Goal: Communication & Community: Answer question/provide support

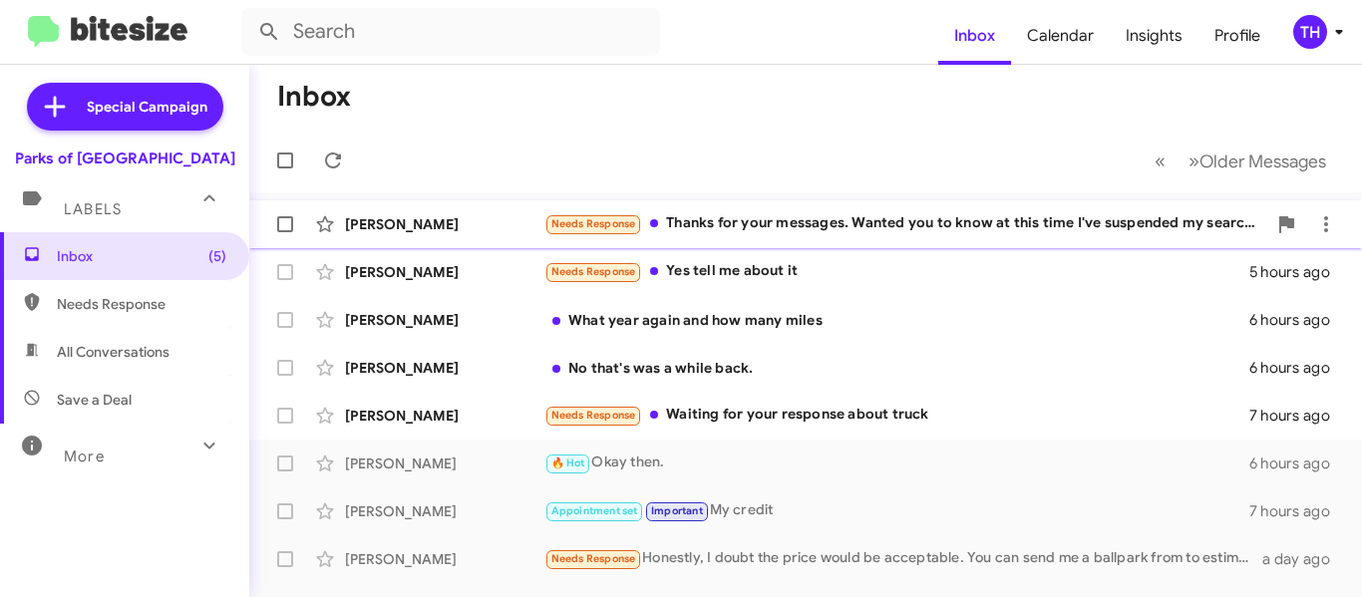
click at [867, 228] on div "Needs Response Thanks for your messages. Wanted you to know at this time I've s…" at bounding box center [905, 223] width 722 height 23
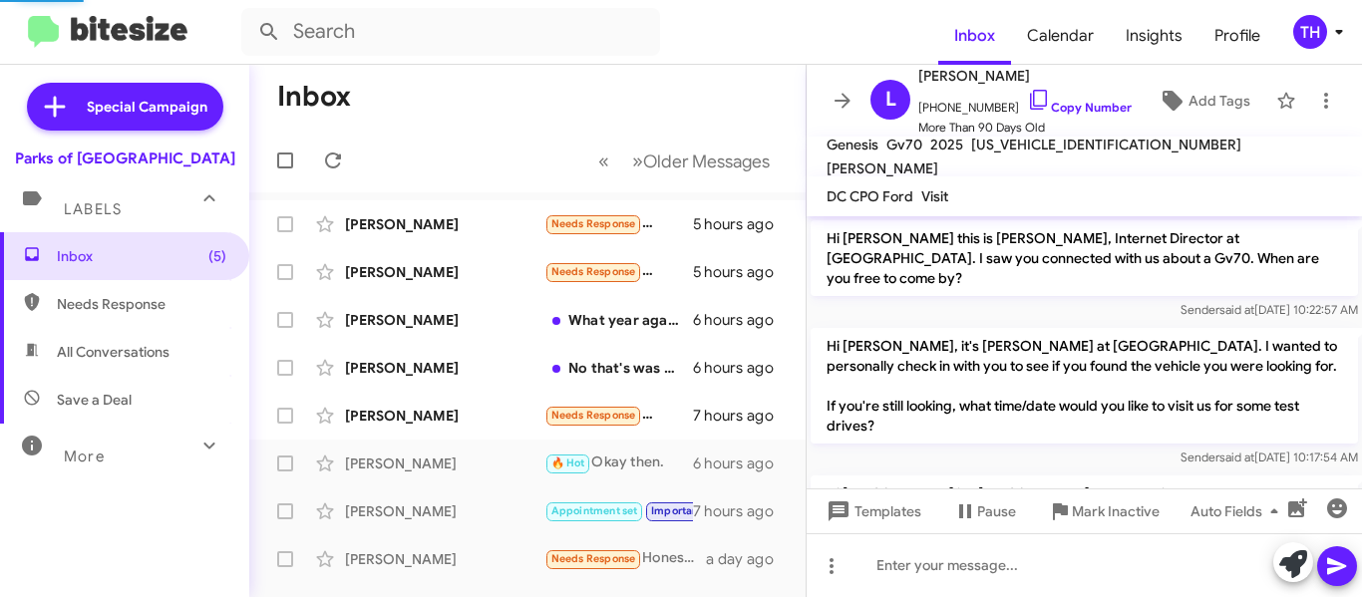
scroll to position [627, 0]
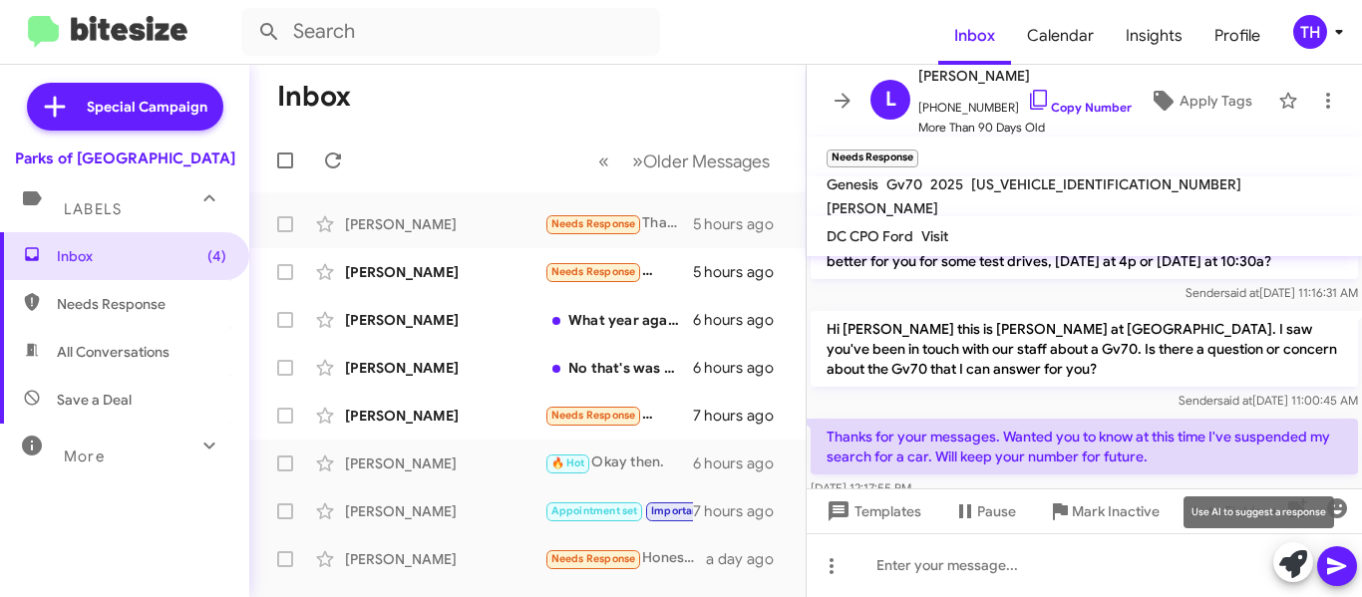
click at [1286, 559] on icon at bounding box center [1293, 564] width 28 height 28
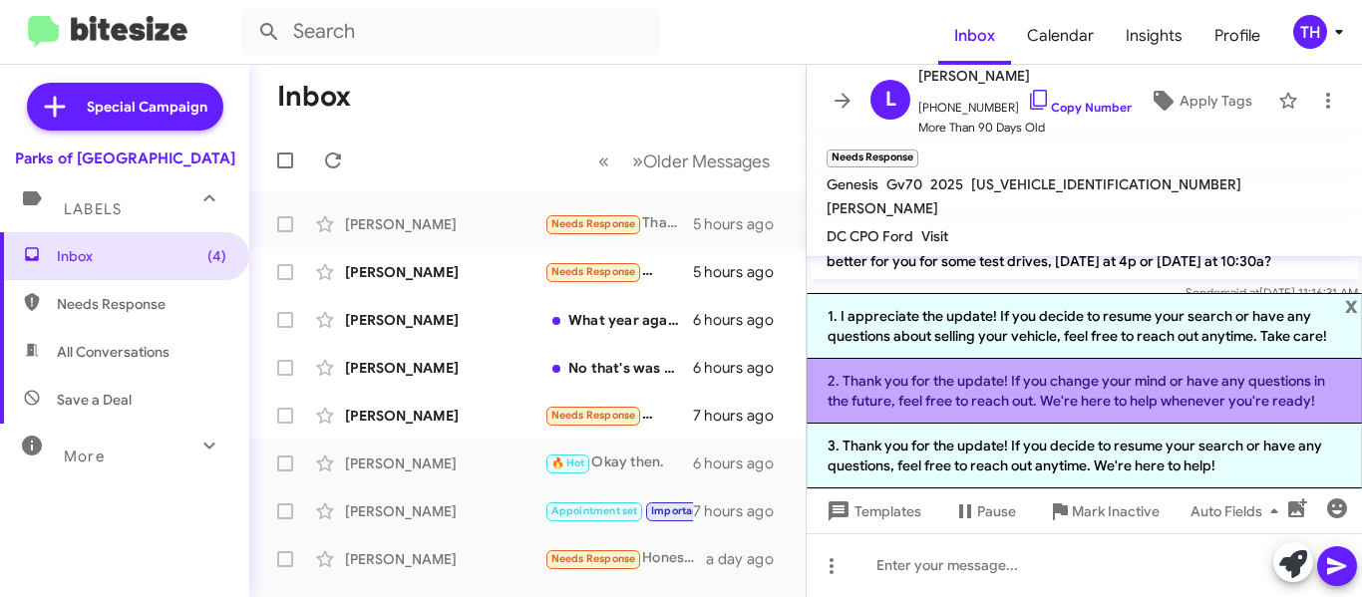
click at [964, 400] on li "2. Thank you for the update! If you change your mind or have any questions in t…" at bounding box center [1084, 391] width 555 height 65
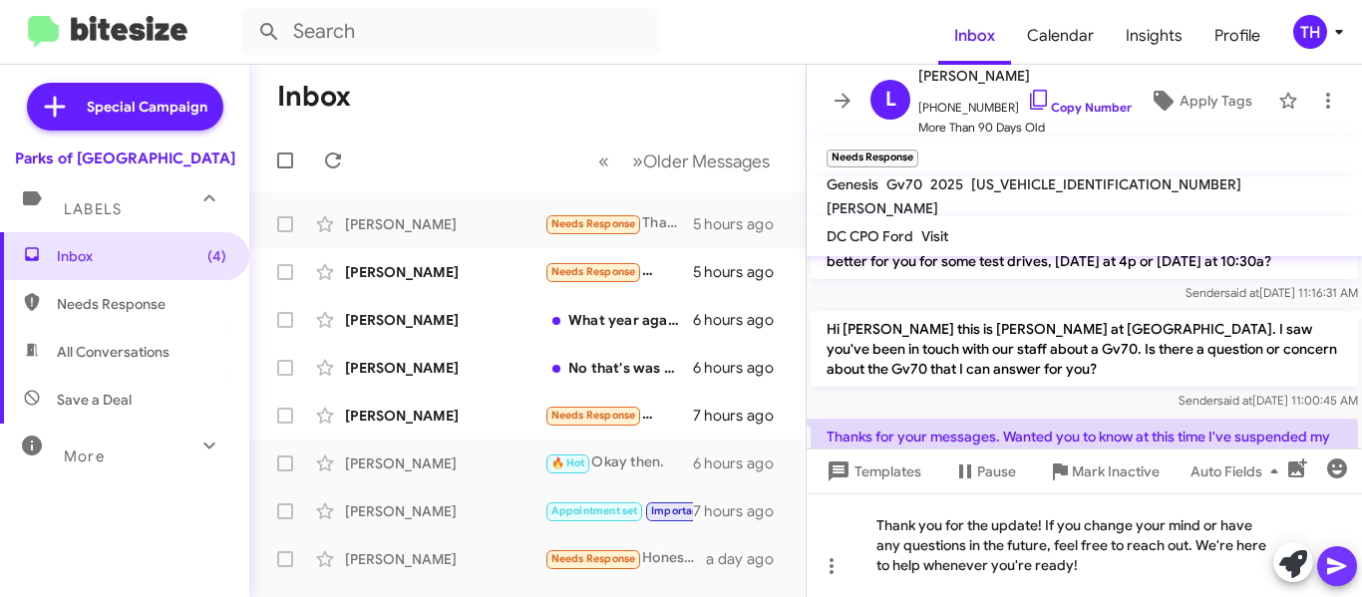
click at [1321, 565] on button at bounding box center [1337, 566] width 40 height 40
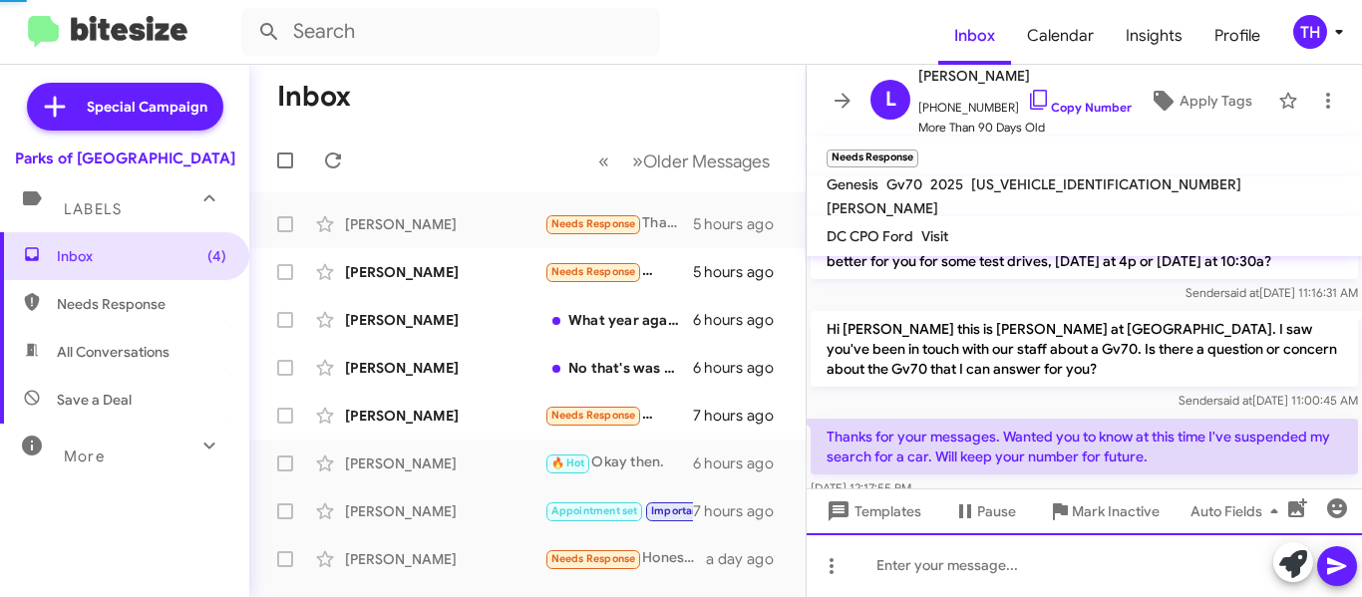
scroll to position [0, 0]
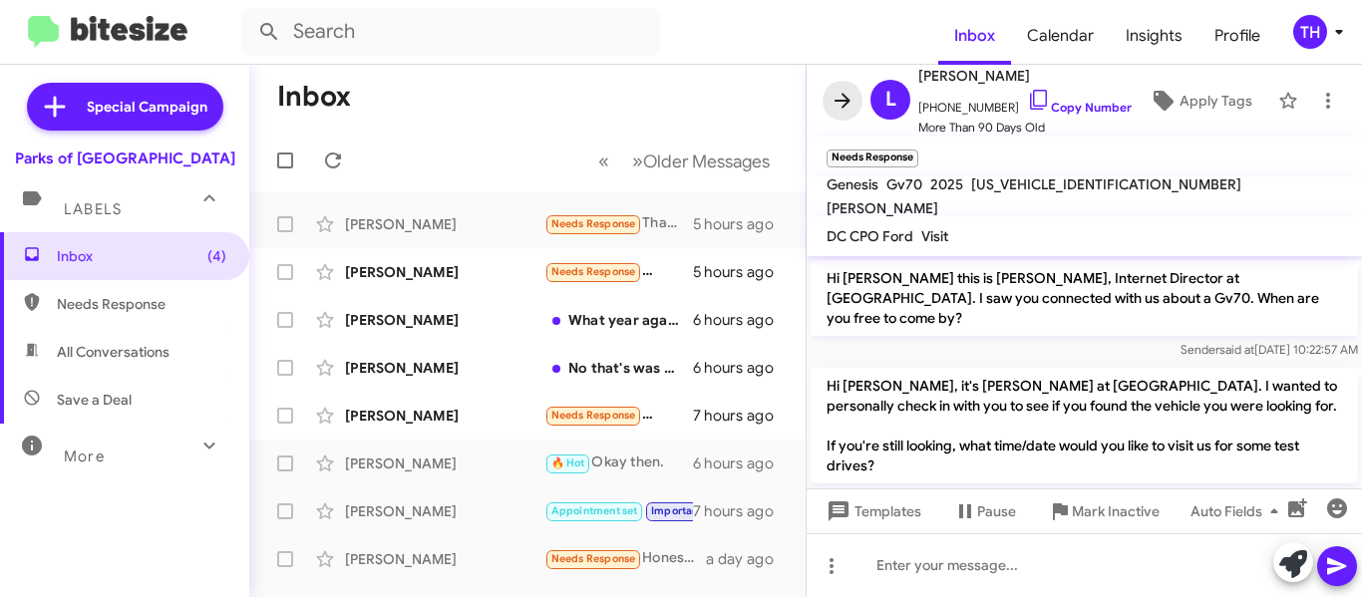
click at [852, 103] on icon at bounding box center [843, 101] width 24 height 24
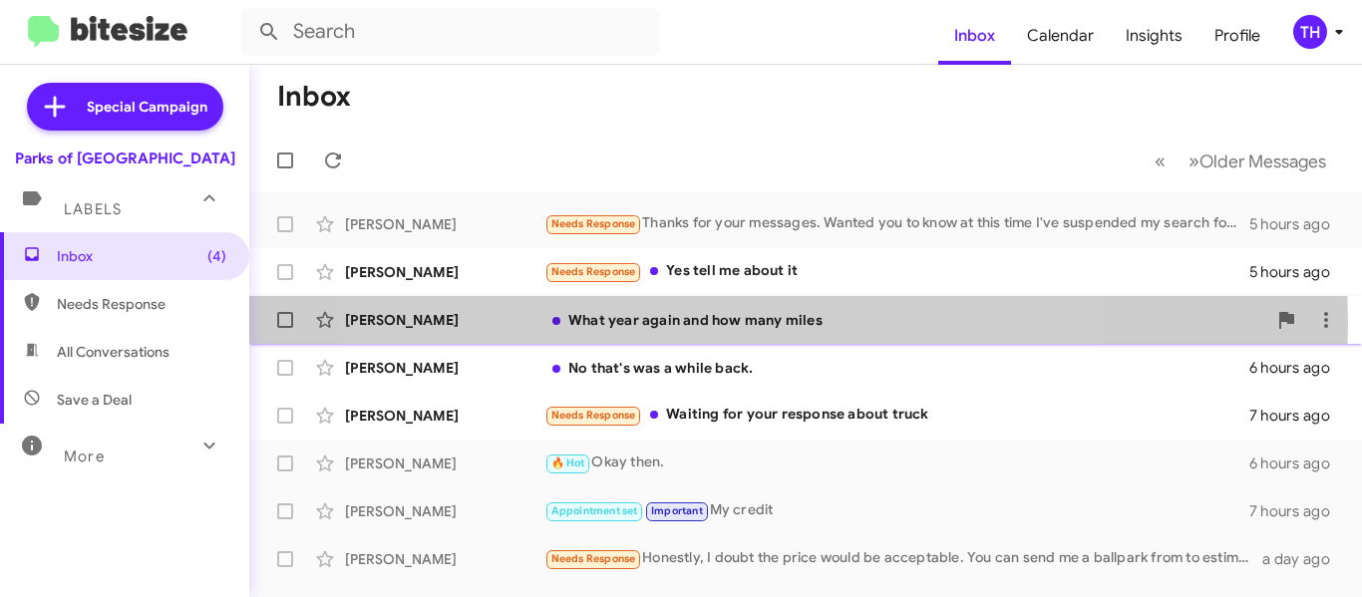
click at [717, 324] on div "What year again and how many miles" at bounding box center [905, 320] width 722 height 20
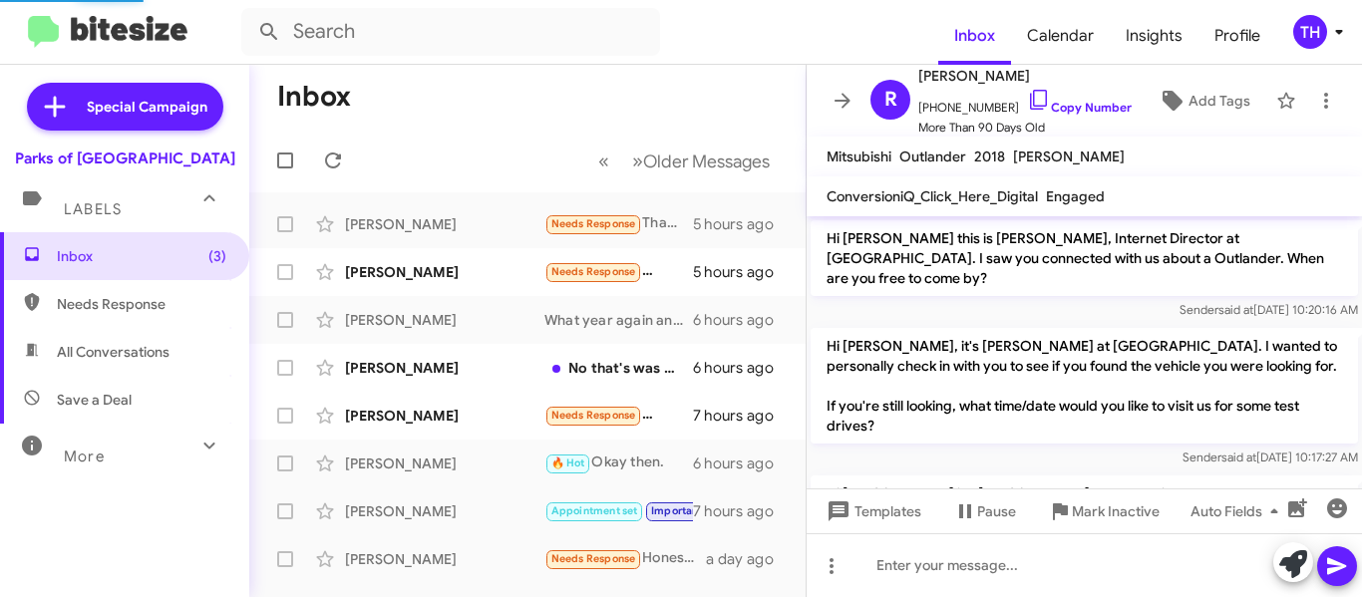
scroll to position [727, 0]
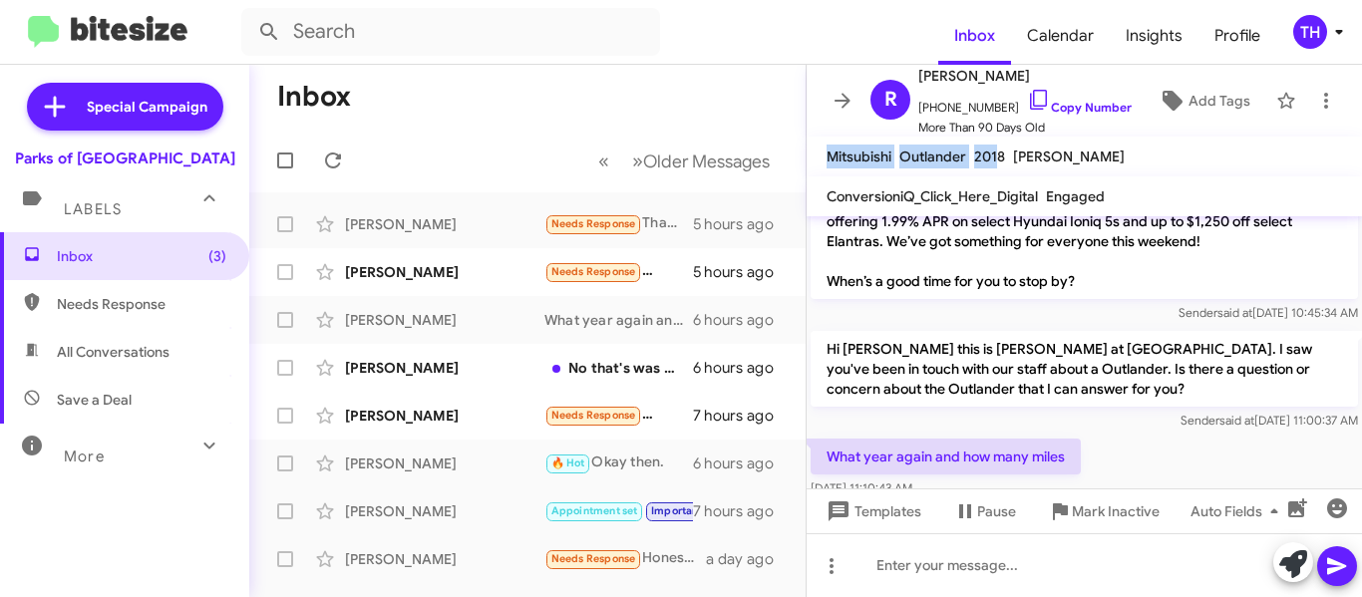
drag, startPoint x: 823, startPoint y: 157, endPoint x: 998, endPoint y: 161, distance: 175.5
click at [998, 161] on div "Mitsubishi Outlander 2018 [PERSON_NAME]" at bounding box center [976, 157] width 306 height 24
click at [1027, 100] on icon at bounding box center [1039, 100] width 24 height 24
copy div "Mitsubishi Outlander 201"
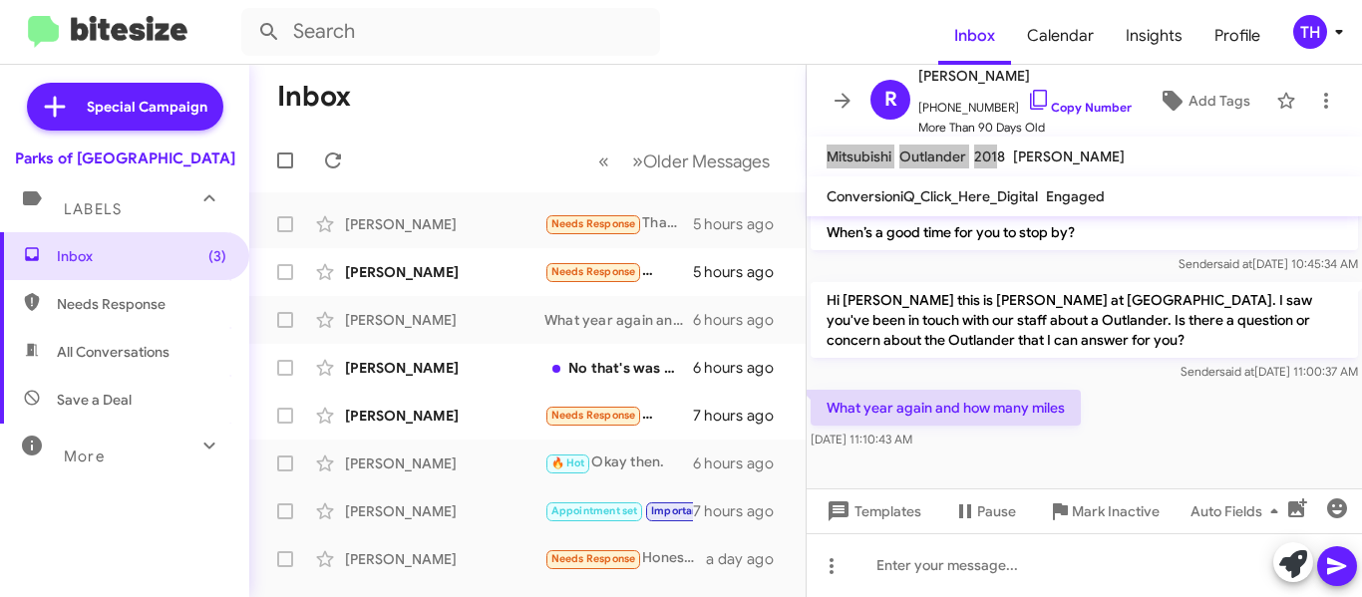
scroll to position [807, 0]
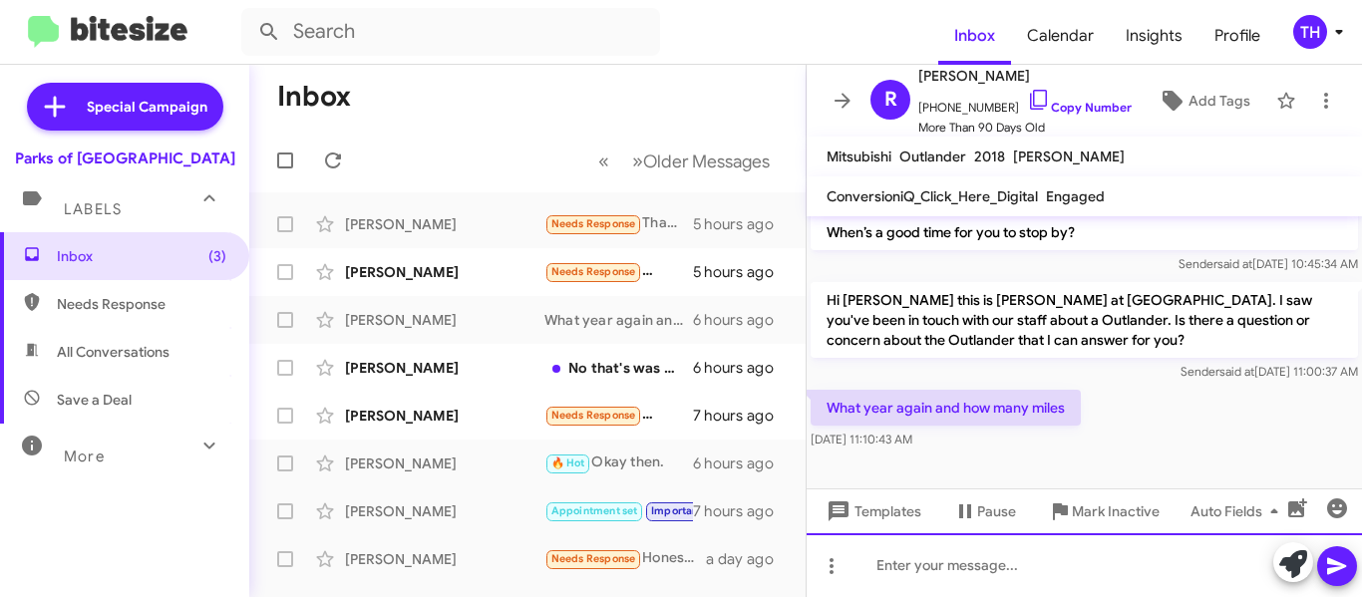
paste div
click at [1178, 575] on div "Pre-Owned 2022 Mitsubishi Outlander SE" at bounding box center [1084, 565] width 555 height 64
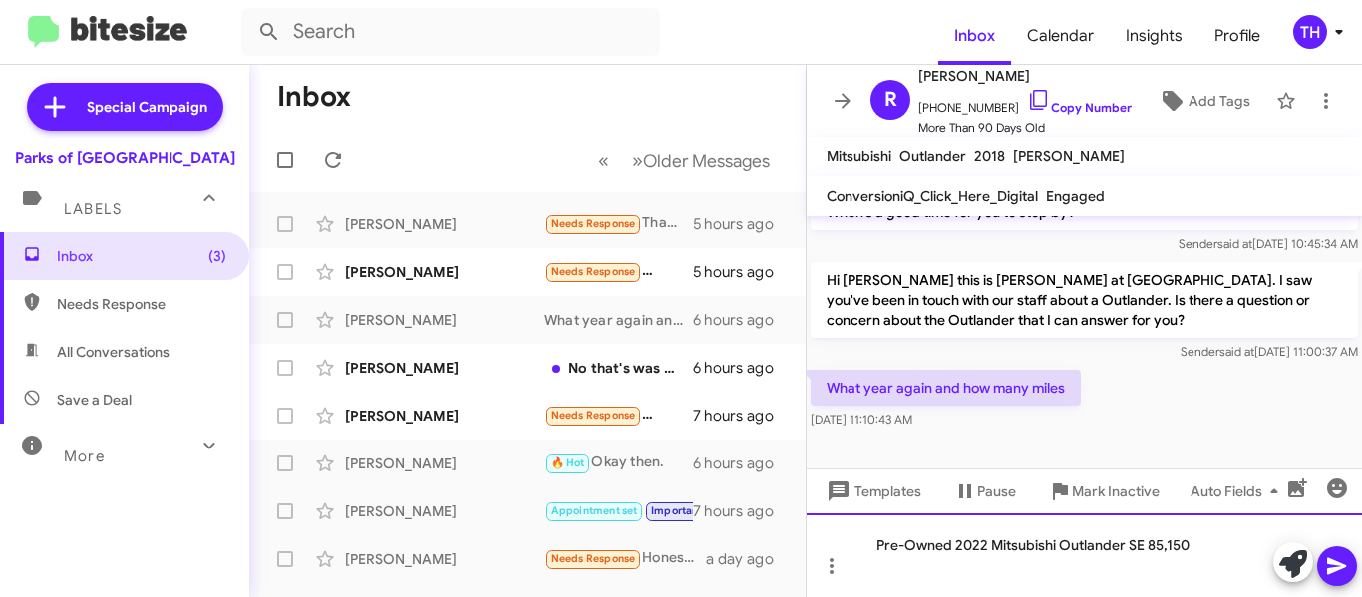
click at [874, 541] on div "Pre-Owned 2022 Mitsubishi Outlander SE 85,150" at bounding box center [1084, 555] width 555 height 84
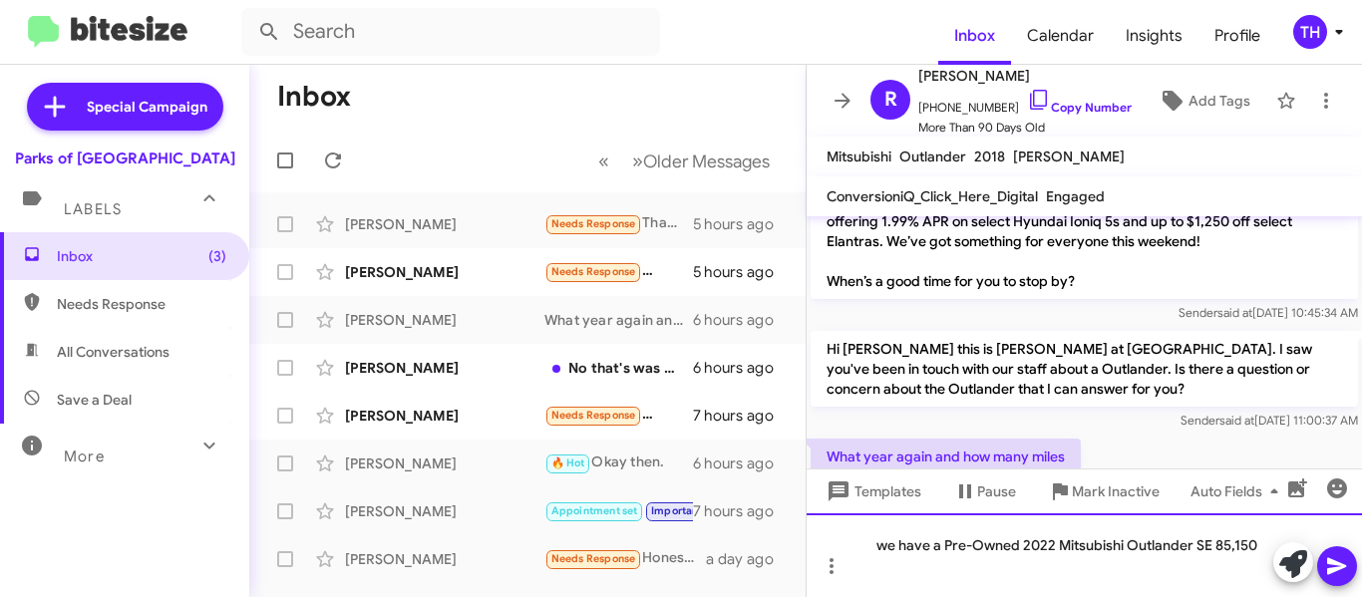
scroll to position [827, 0]
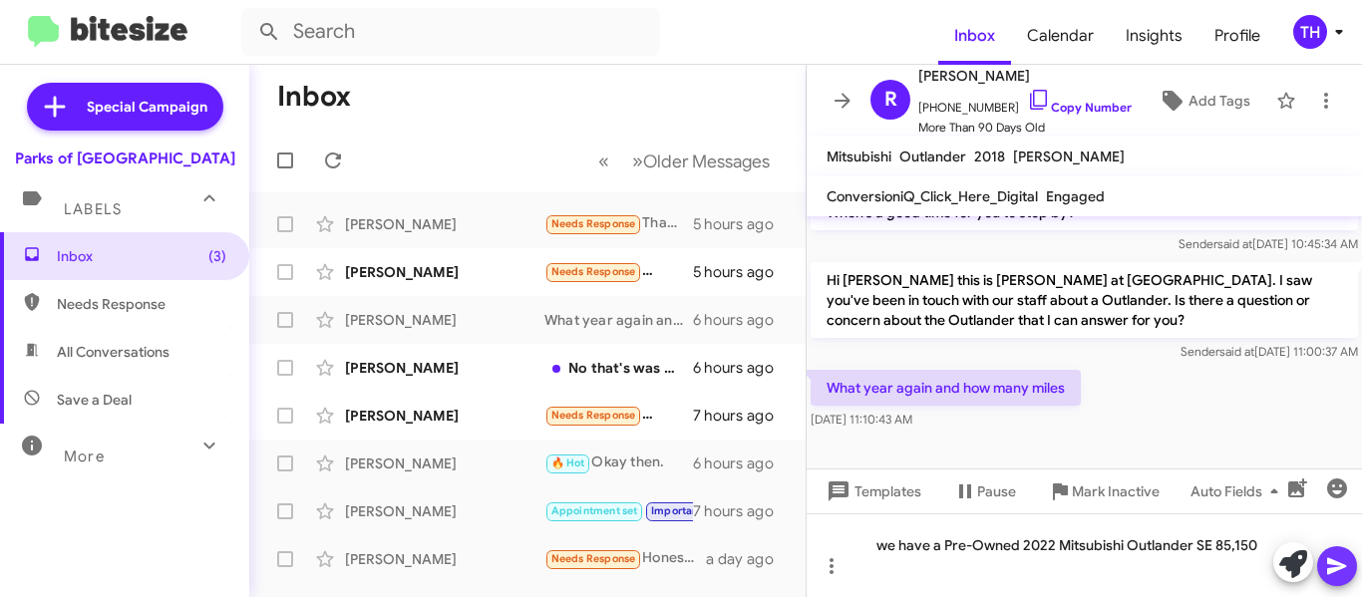
click at [1331, 557] on icon at bounding box center [1337, 566] width 24 height 24
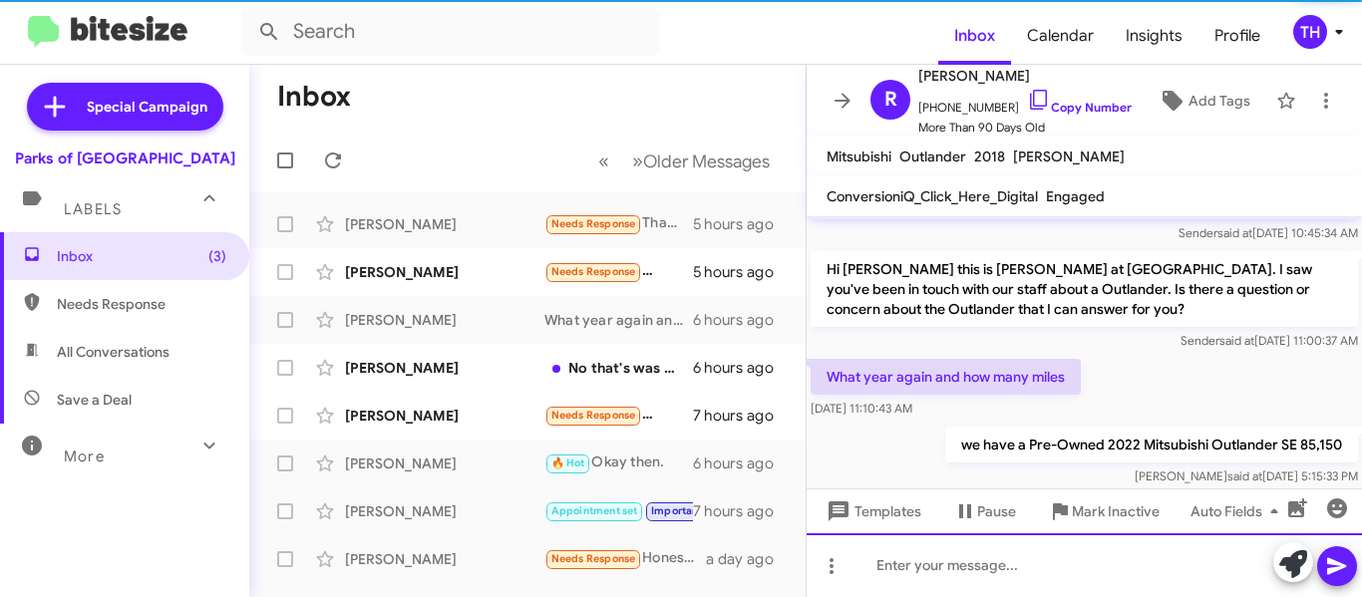
scroll to position [0, 0]
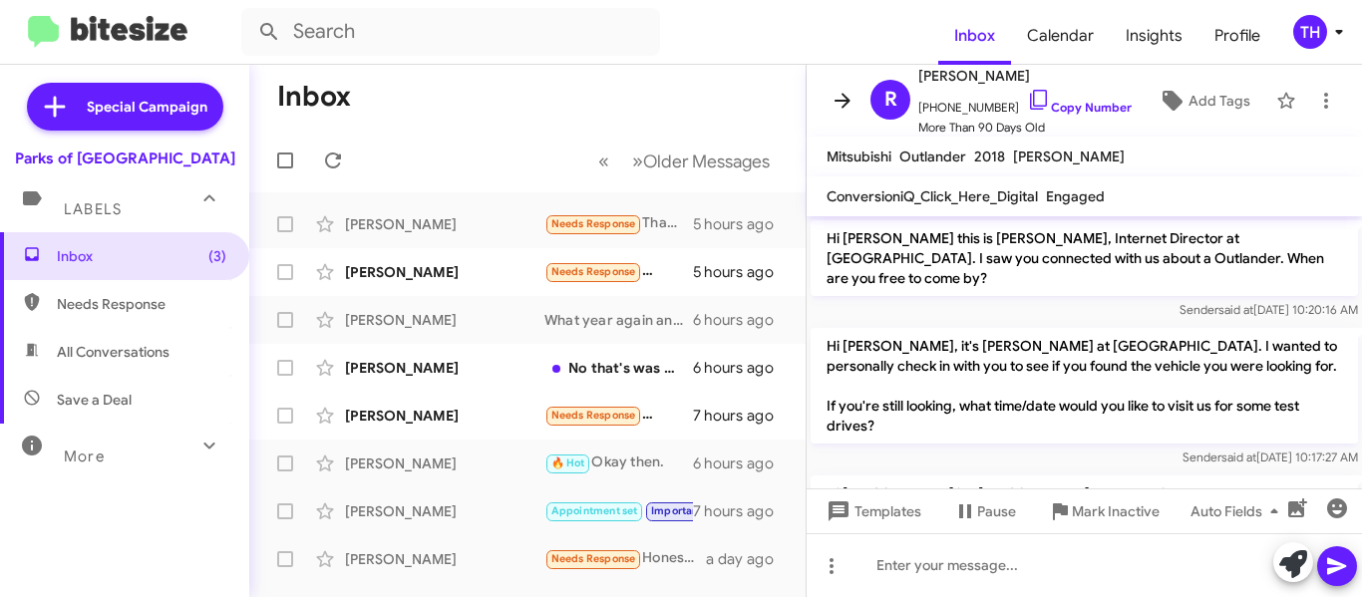
click at [830, 101] on span at bounding box center [843, 101] width 40 height 24
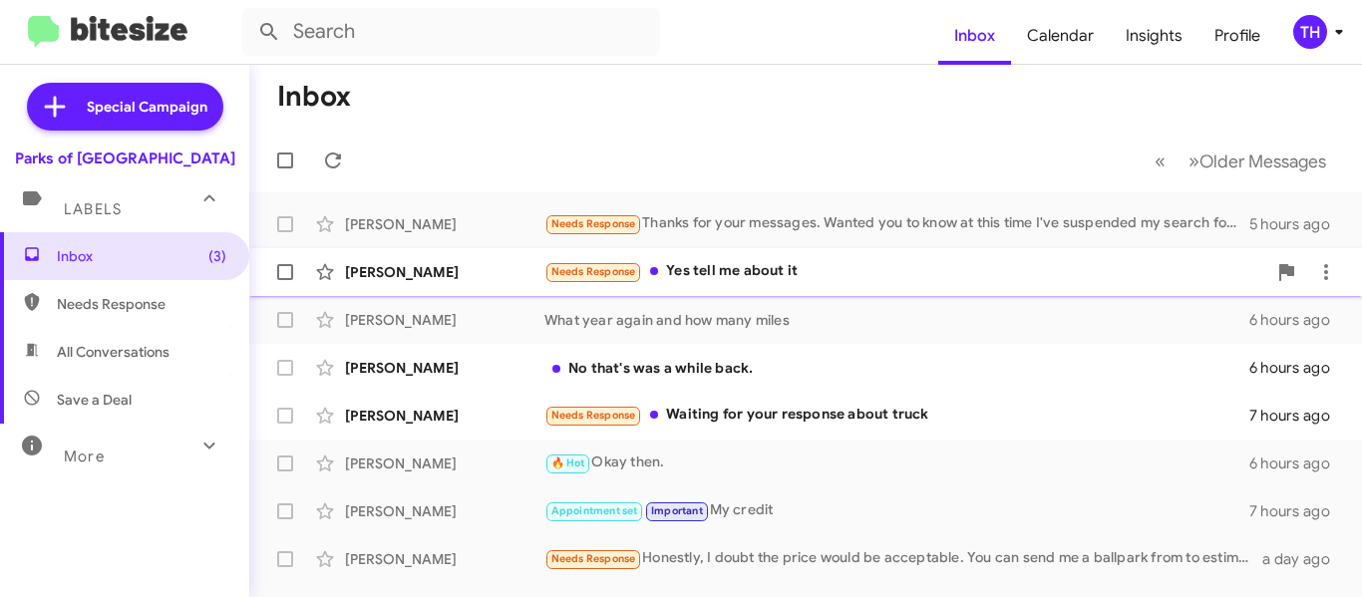
click at [847, 265] on div "Needs Response Yes tell me about it" at bounding box center [905, 271] width 722 height 23
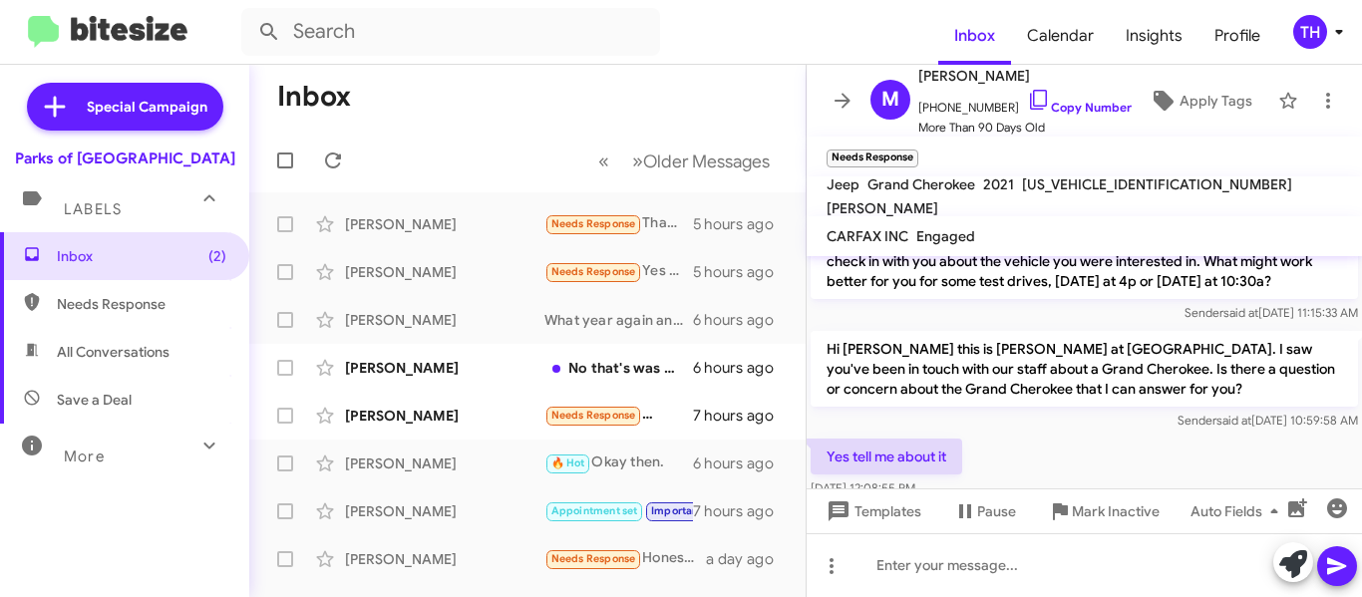
scroll to position [184, 0]
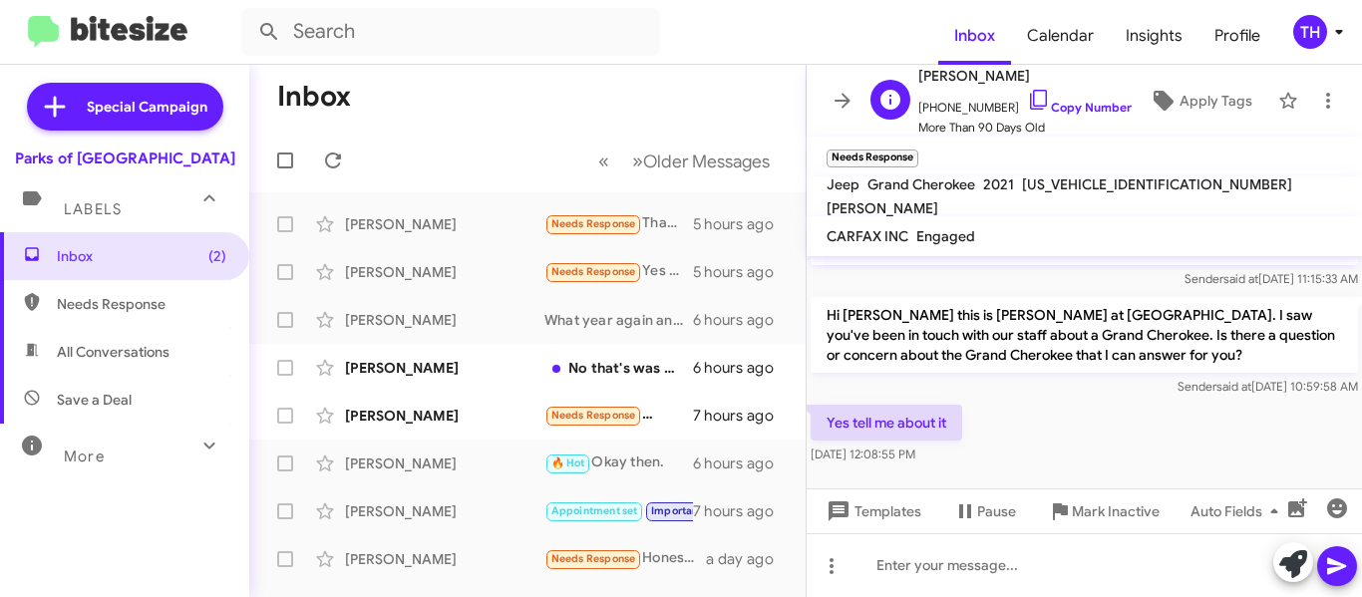
click at [1016, 87] on span "[PERSON_NAME]" at bounding box center [1024, 76] width 213 height 24
click at [1030, 106] on icon at bounding box center [1038, 100] width 17 height 20
click at [938, 566] on div at bounding box center [1084, 565] width 555 height 64
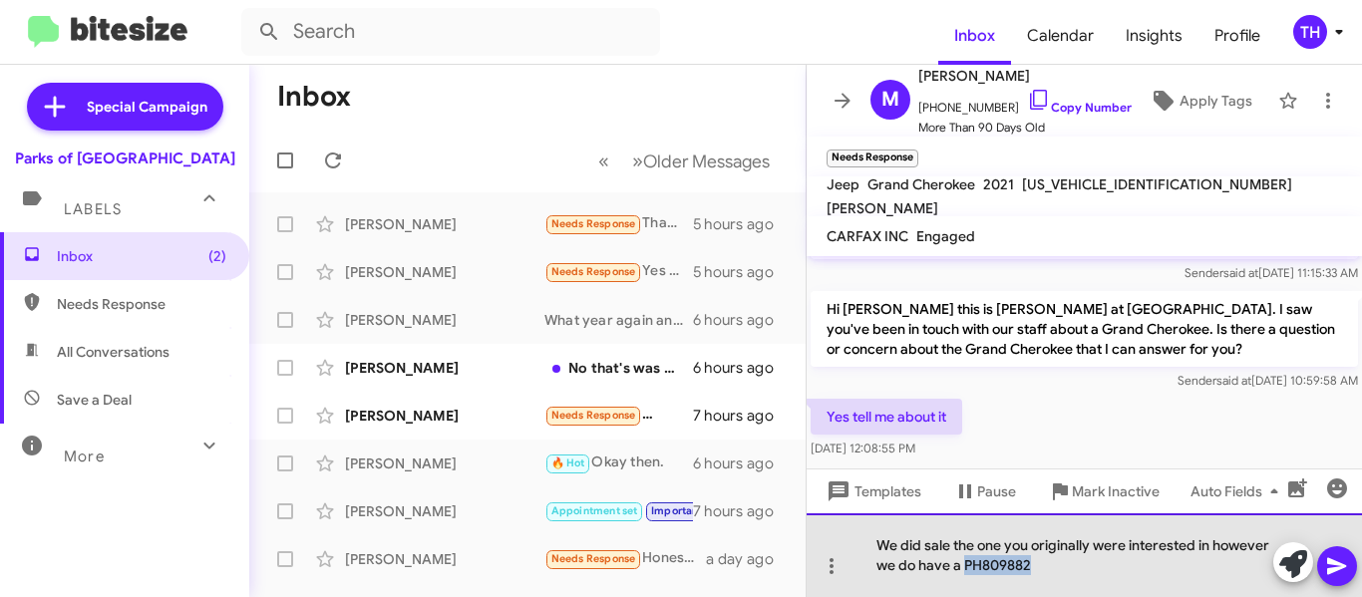
drag, startPoint x: 1016, startPoint y: 566, endPoint x: 964, endPoint y: 567, distance: 51.9
click at [964, 567] on div "We did sale the one you originally were interested in however we do have a PH80…" at bounding box center [1084, 555] width 555 height 84
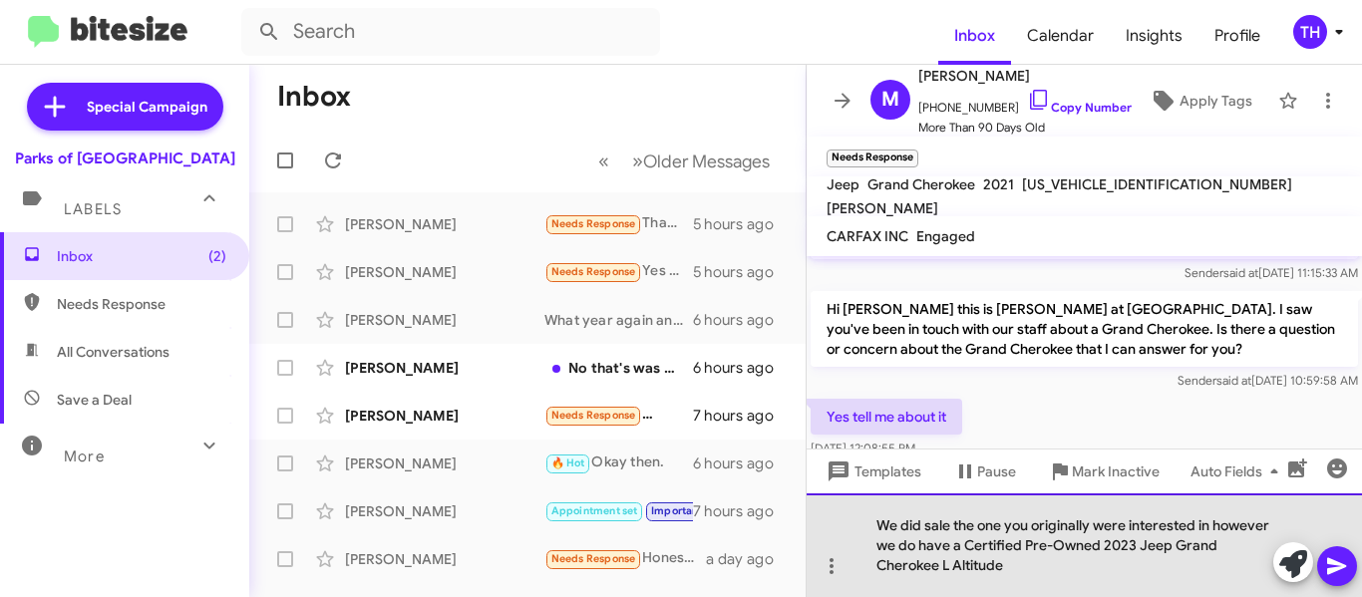
click at [1073, 575] on div "We did sale the one you originally were interested in however we do have a Cert…" at bounding box center [1084, 546] width 555 height 104
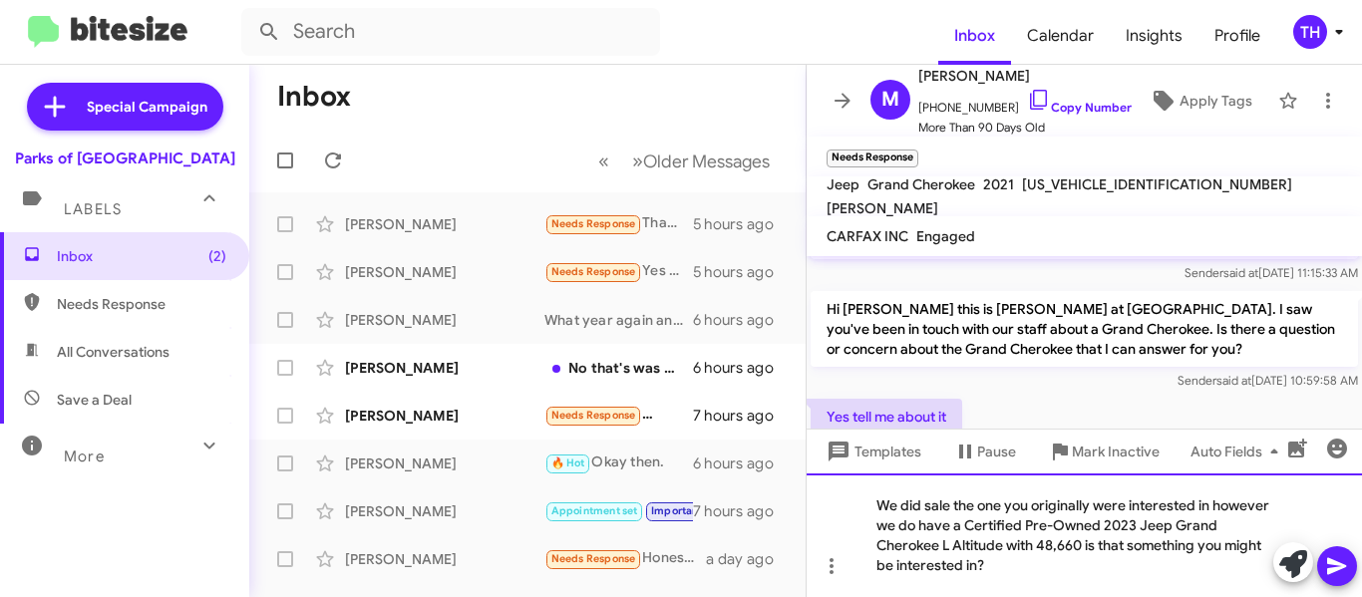
click at [1187, 565] on div "We did sale the one you originally were interested in however we do have a Cert…" at bounding box center [1084, 536] width 555 height 124
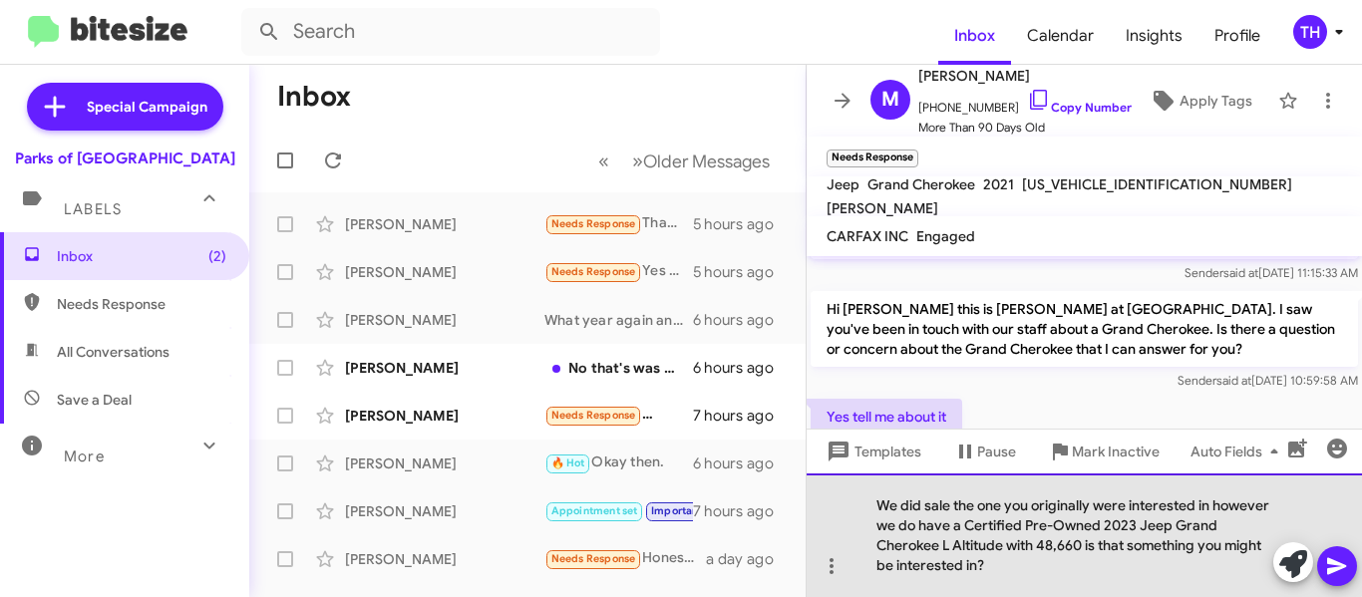
click at [926, 507] on div "We did sale the one you originally were interested in however we do have a Cert…" at bounding box center [1084, 536] width 555 height 124
click at [1082, 583] on div "We did just sale the one you originally were interested in however we do have a…" at bounding box center [1084, 536] width 555 height 124
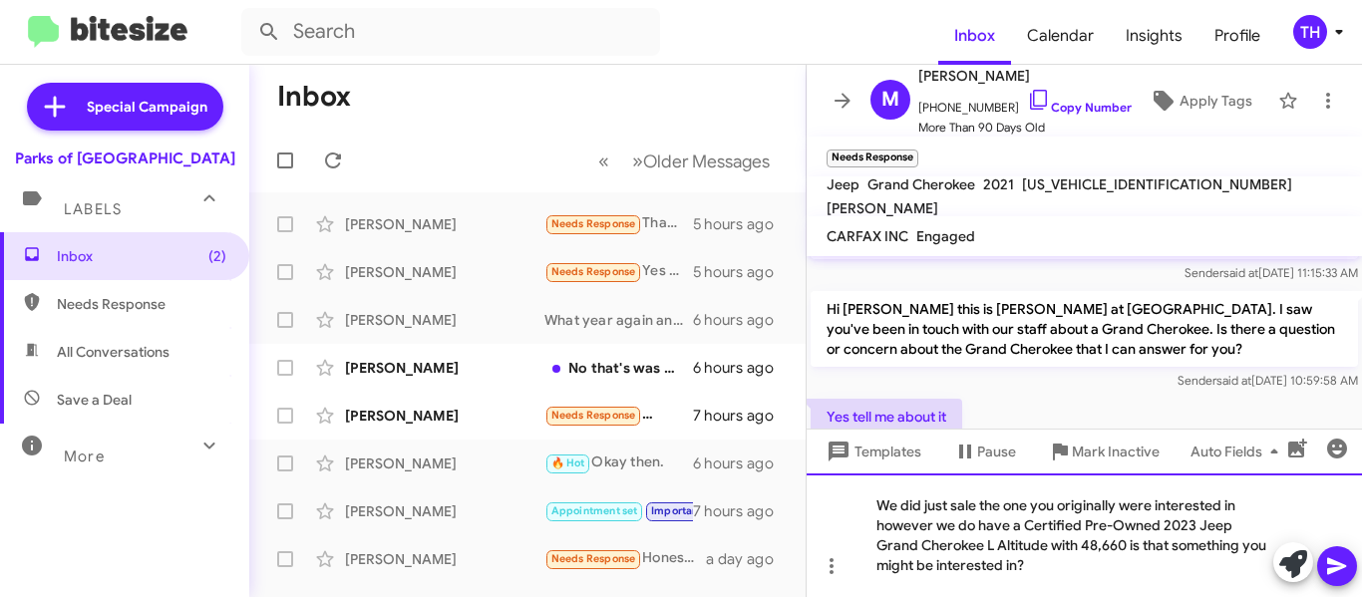
click at [1069, 566] on div "We did just sale the one you originally were interested in however we do have a…" at bounding box center [1084, 536] width 555 height 124
click at [1330, 557] on icon at bounding box center [1337, 566] width 24 height 24
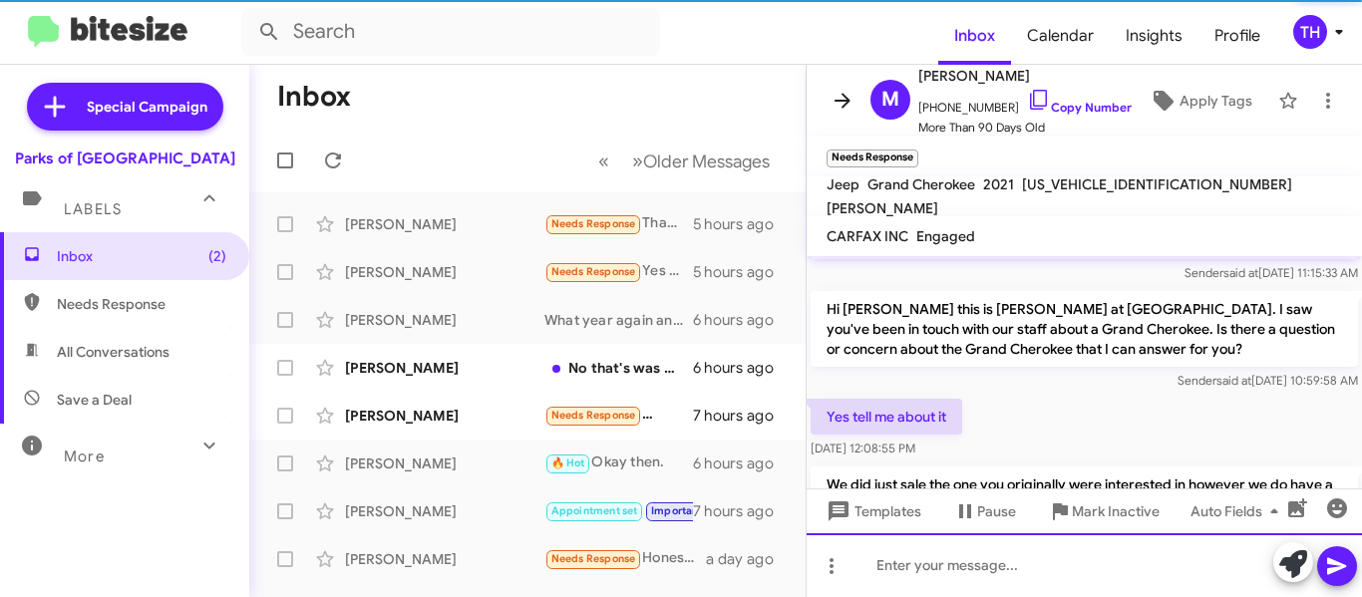
scroll to position [0, 0]
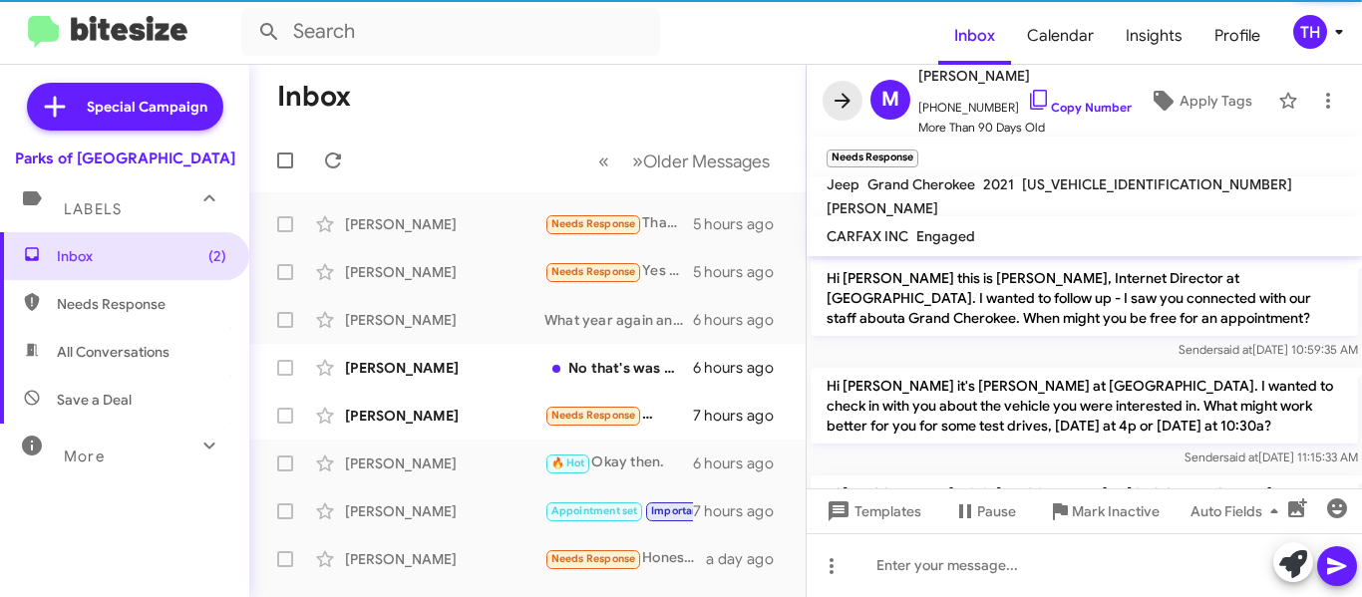
click at [839, 100] on icon at bounding box center [842, 100] width 16 height 15
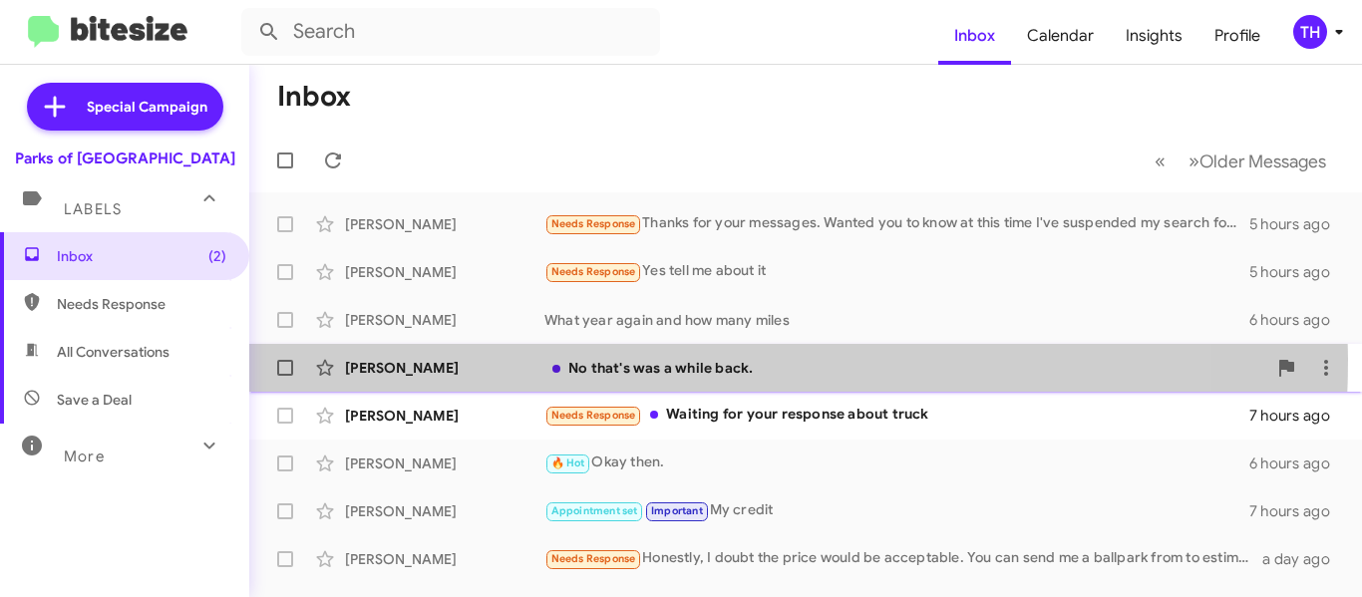
click at [519, 359] on div "[PERSON_NAME]" at bounding box center [444, 368] width 199 height 20
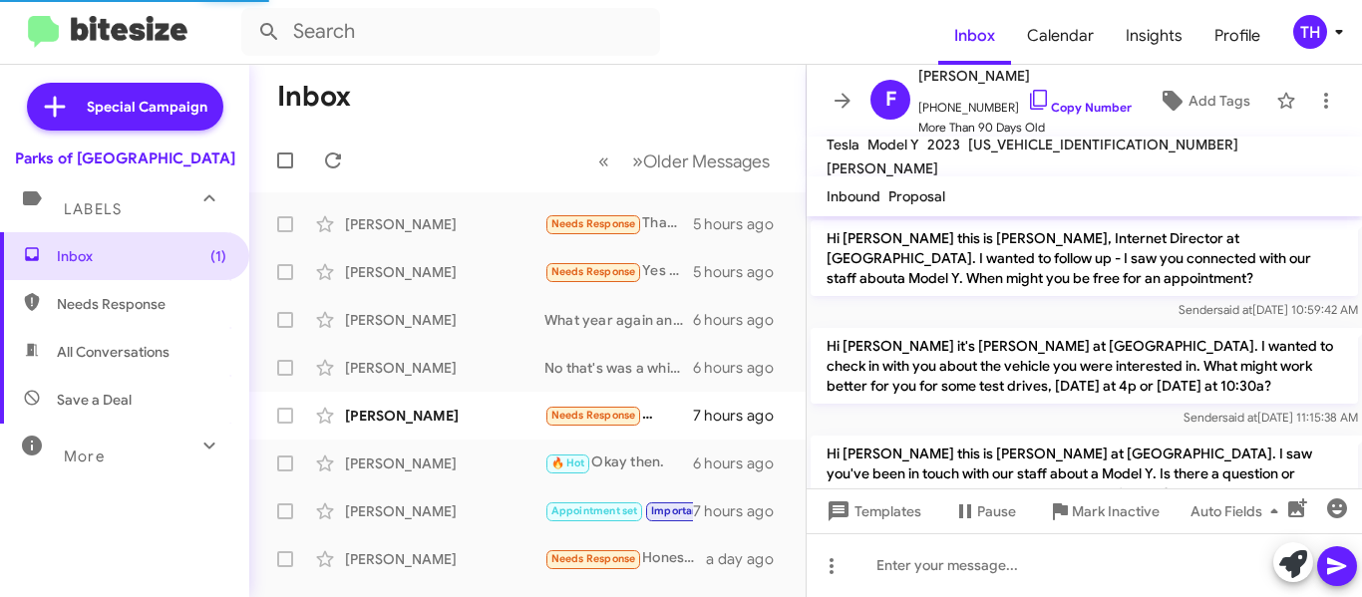
scroll to position [145, 0]
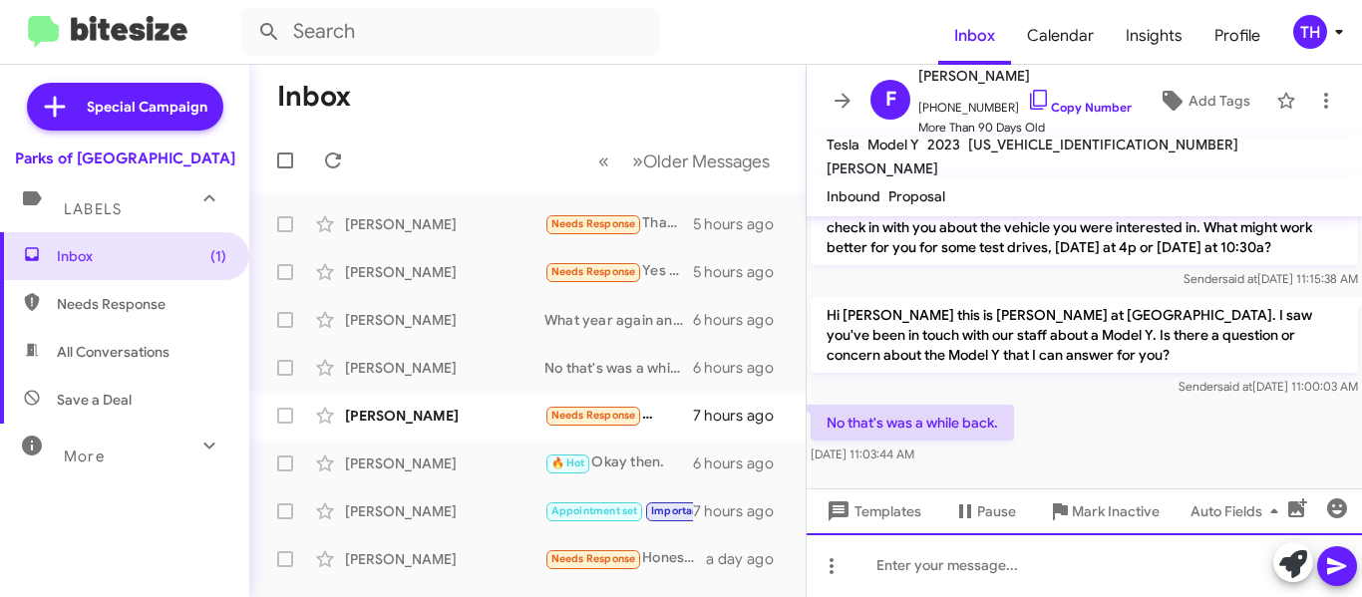
click at [924, 558] on div at bounding box center [1084, 565] width 555 height 64
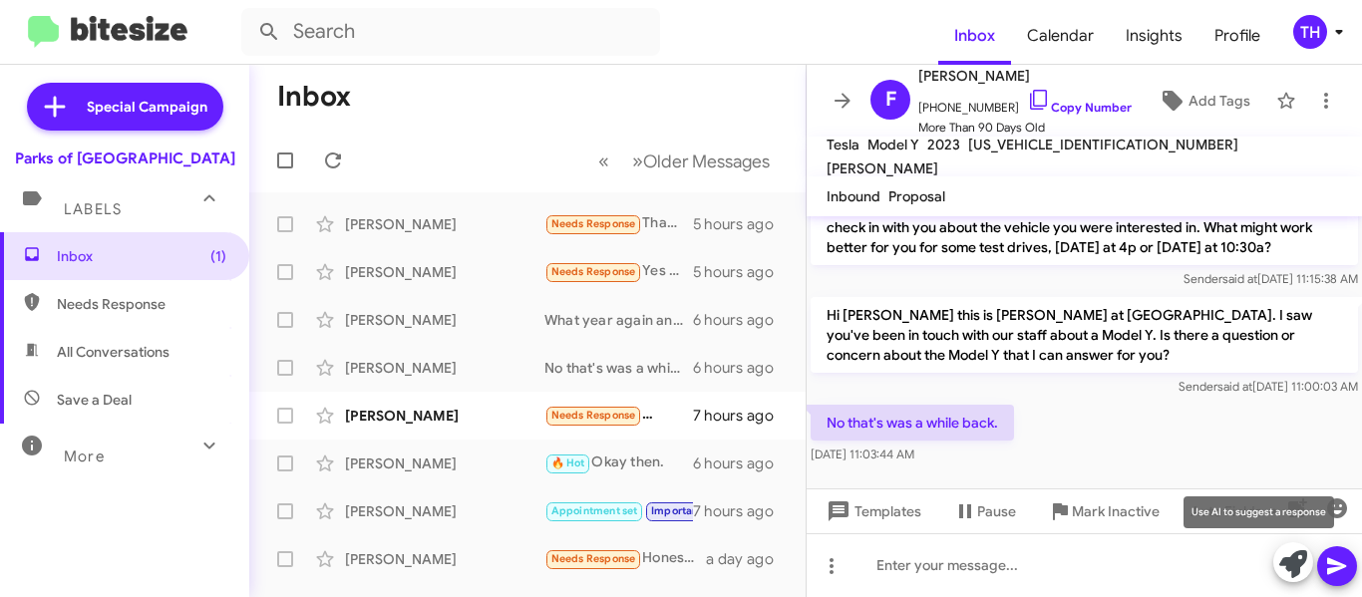
click at [1288, 553] on icon at bounding box center [1293, 564] width 28 height 28
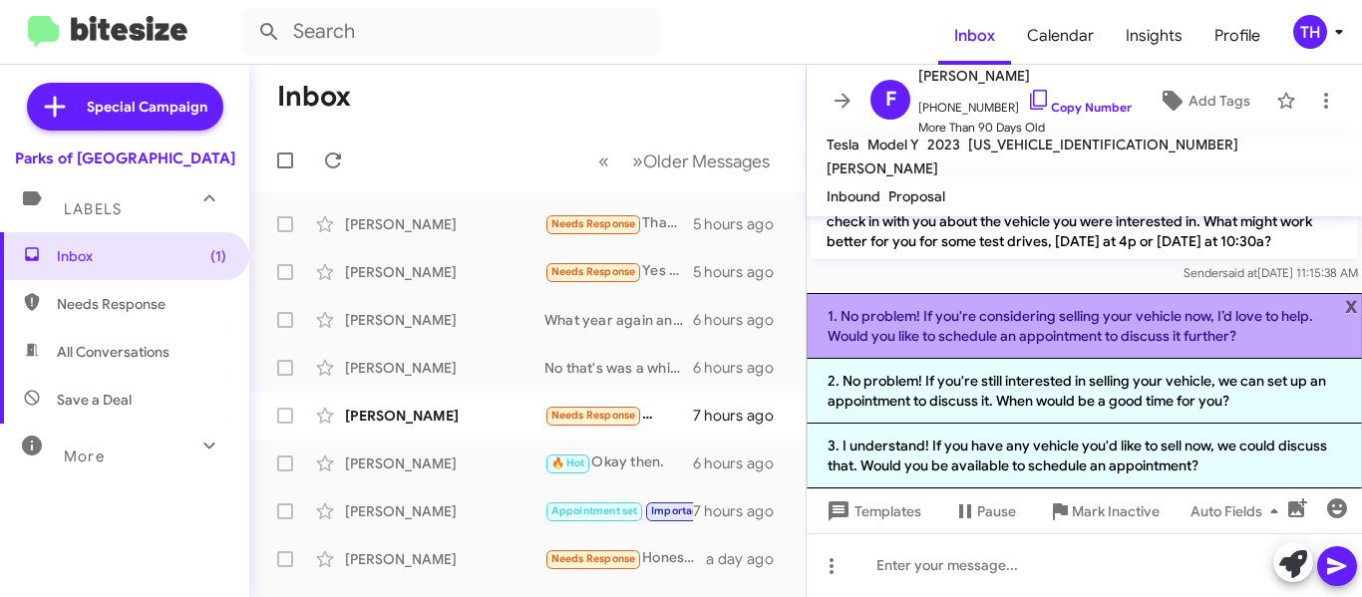
click at [925, 322] on li "1. No problem! If you're considering selling your vehicle now, I’d love to help…" at bounding box center [1084, 326] width 555 height 66
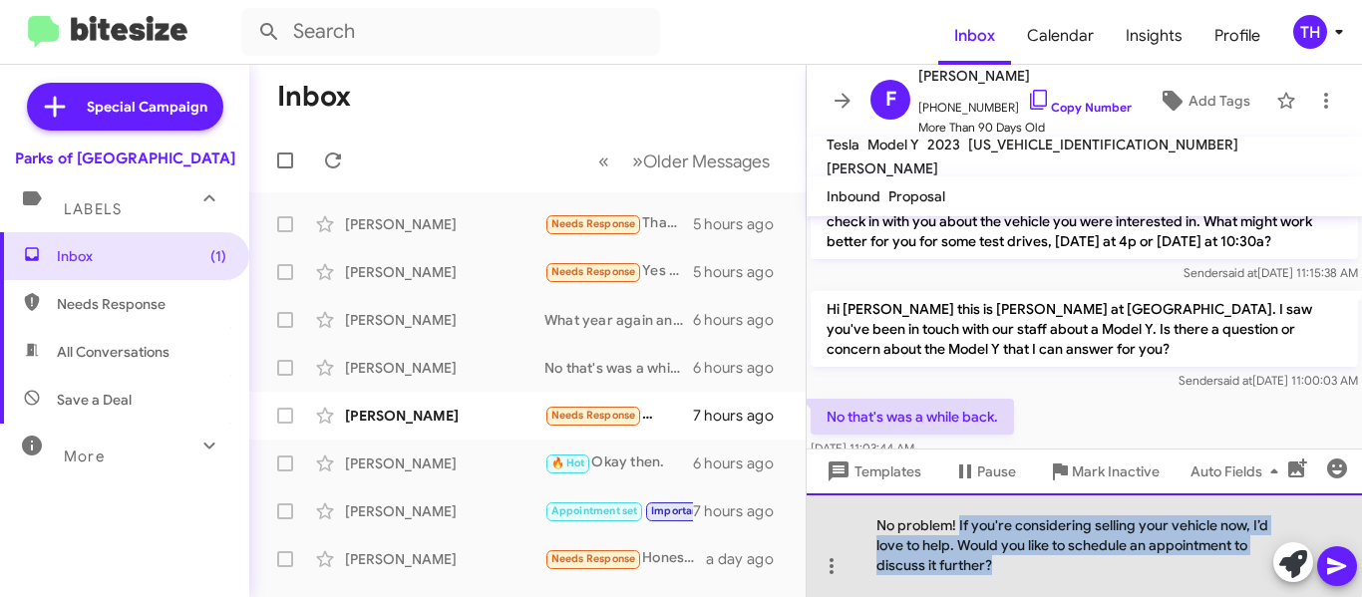
drag, startPoint x: 961, startPoint y: 525, endPoint x: 1009, endPoint y: 570, distance: 65.6
click at [1009, 570] on div "No problem! If you're considering selling your vehicle now, I’d love to help. W…" at bounding box center [1084, 546] width 555 height 104
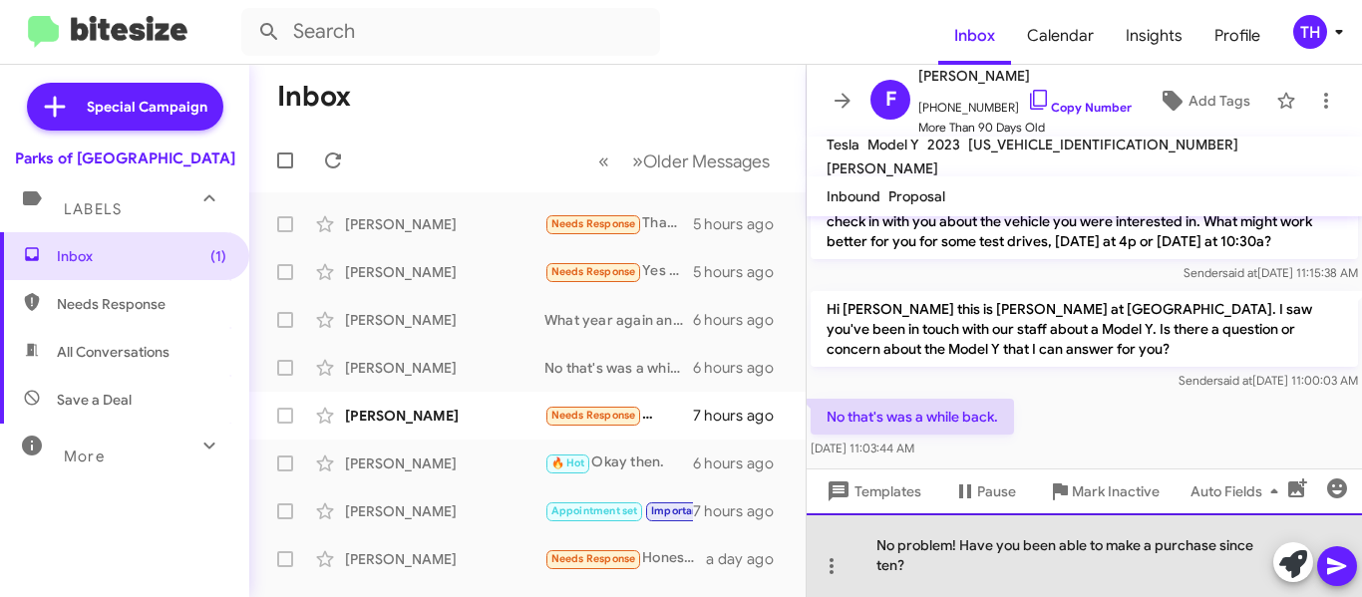
click at [880, 570] on div "No problem! Have you been able to make a purchase since ten?" at bounding box center [1084, 555] width 555 height 84
click at [954, 568] on div "No problem! Have you been able to make a purchase since then?" at bounding box center [1084, 555] width 555 height 84
click at [1128, 561] on div "No problem! Have you been able to make a purchase since then?" at bounding box center [1084, 555] width 555 height 84
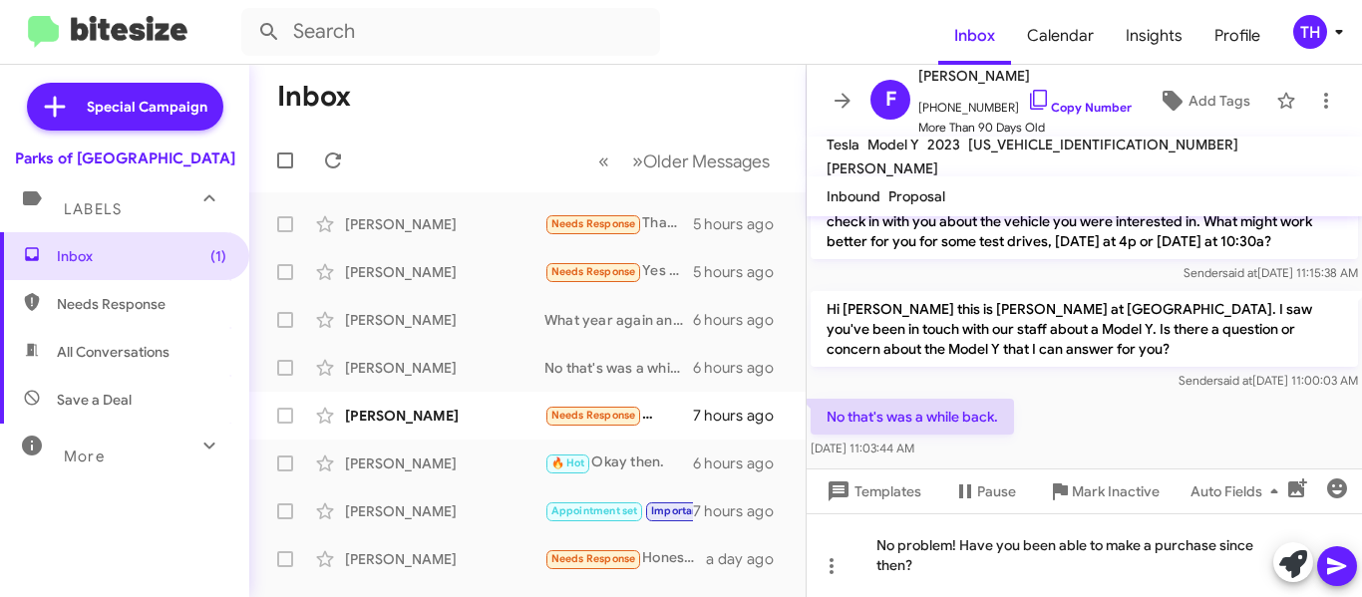
click at [1335, 560] on icon at bounding box center [1337, 566] width 24 height 24
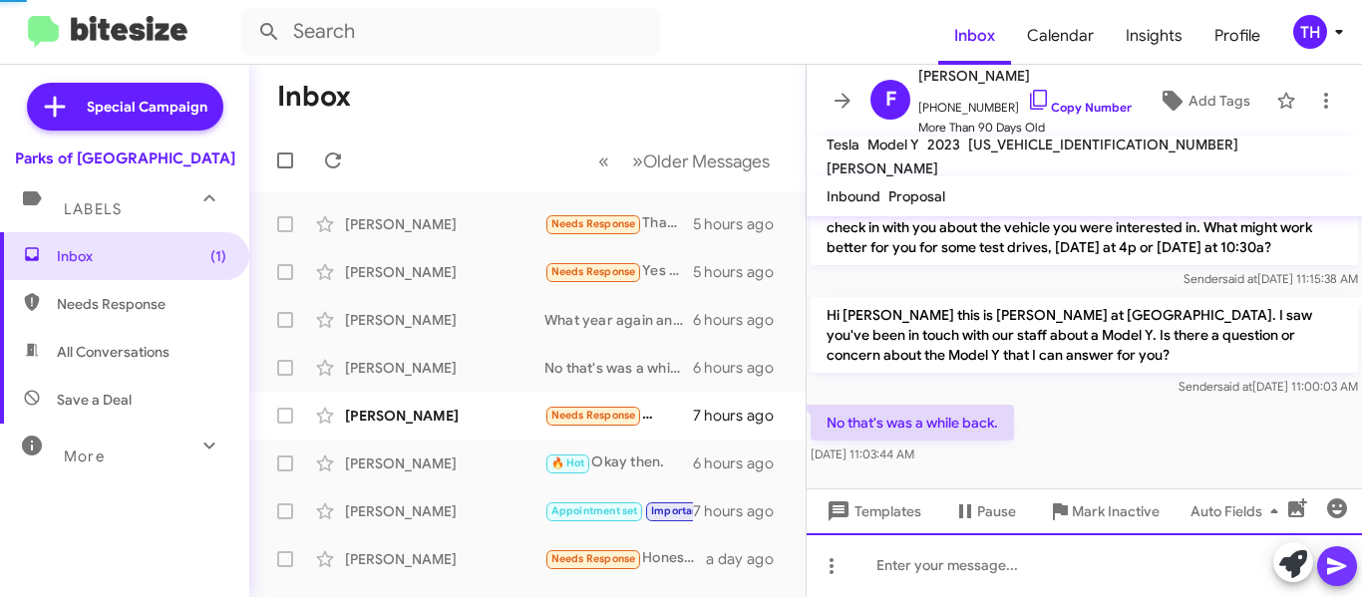
scroll to position [0, 0]
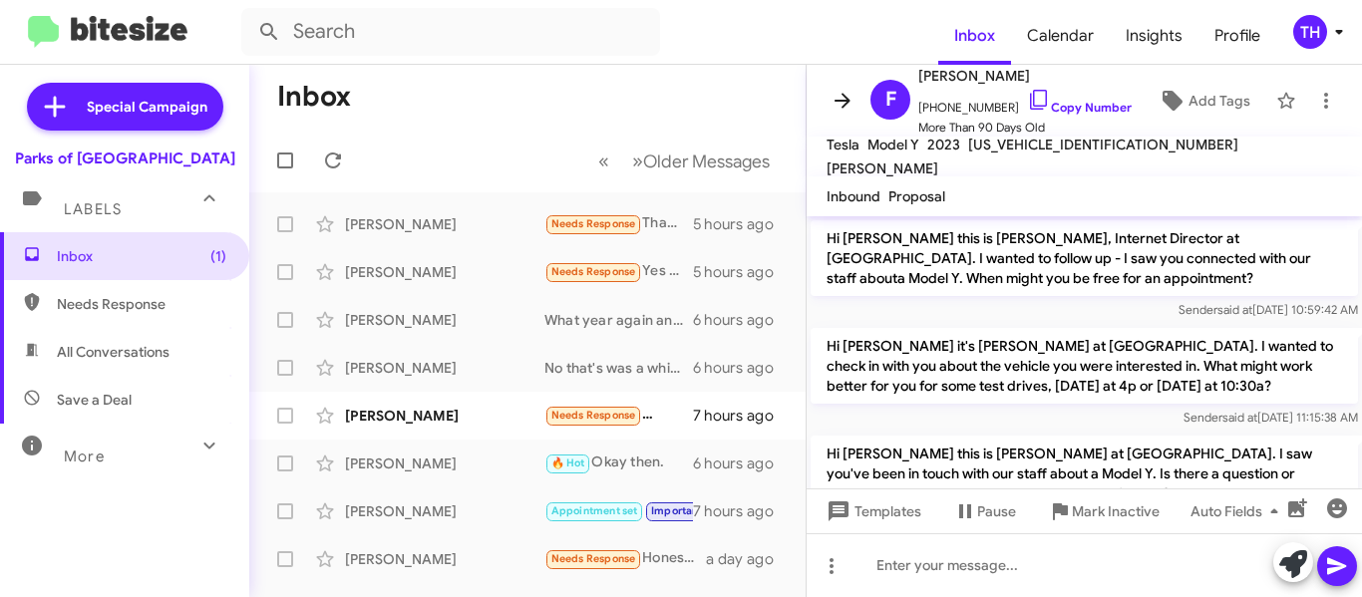
click at [849, 107] on icon at bounding box center [843, 101] width 24 height 24
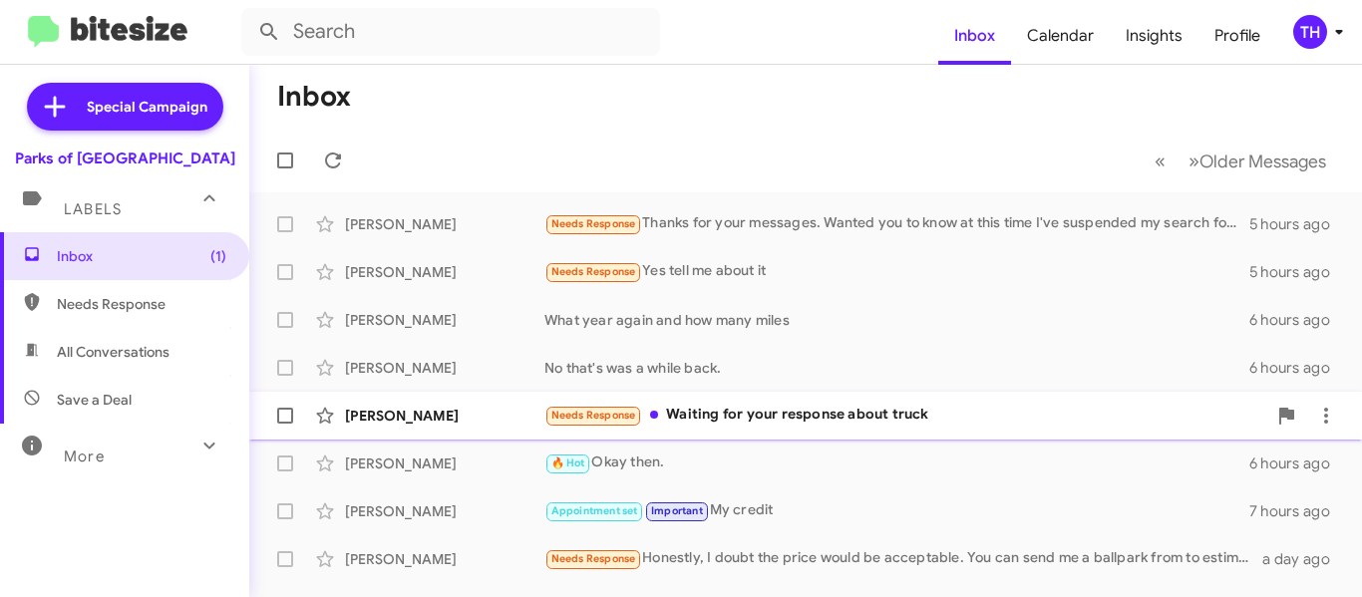
click at [986, 416] on div "Needs Response Waiting for your response about truck" at bounding box center [905, 415] width 722 height 23
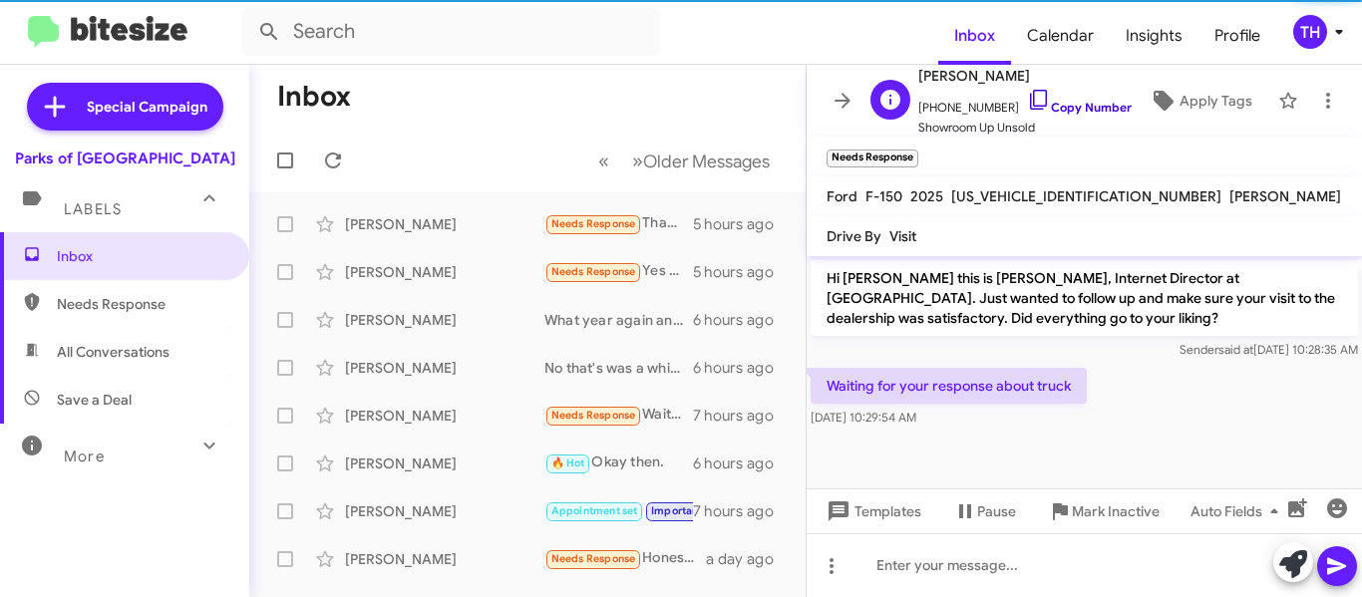
click at [1027, 97] on icon at bounding box center [1039, 100] width 24 height 24
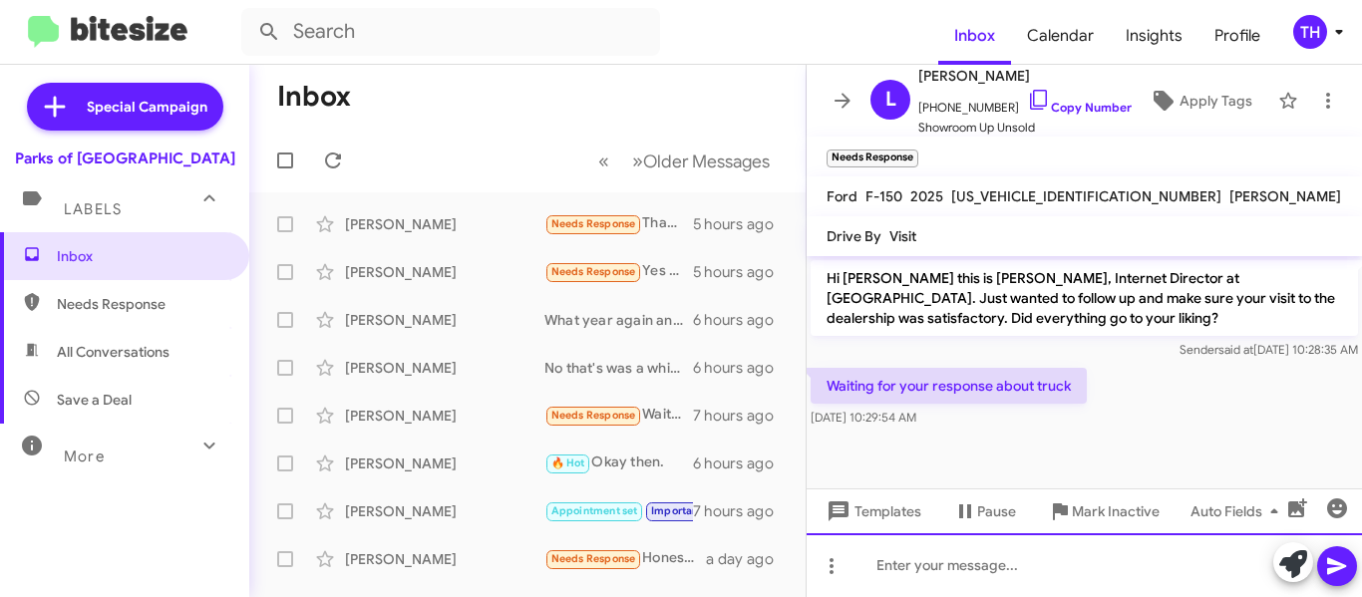
click at [924, 563] on div at bounding box center [1084, 565] width 555 height 64
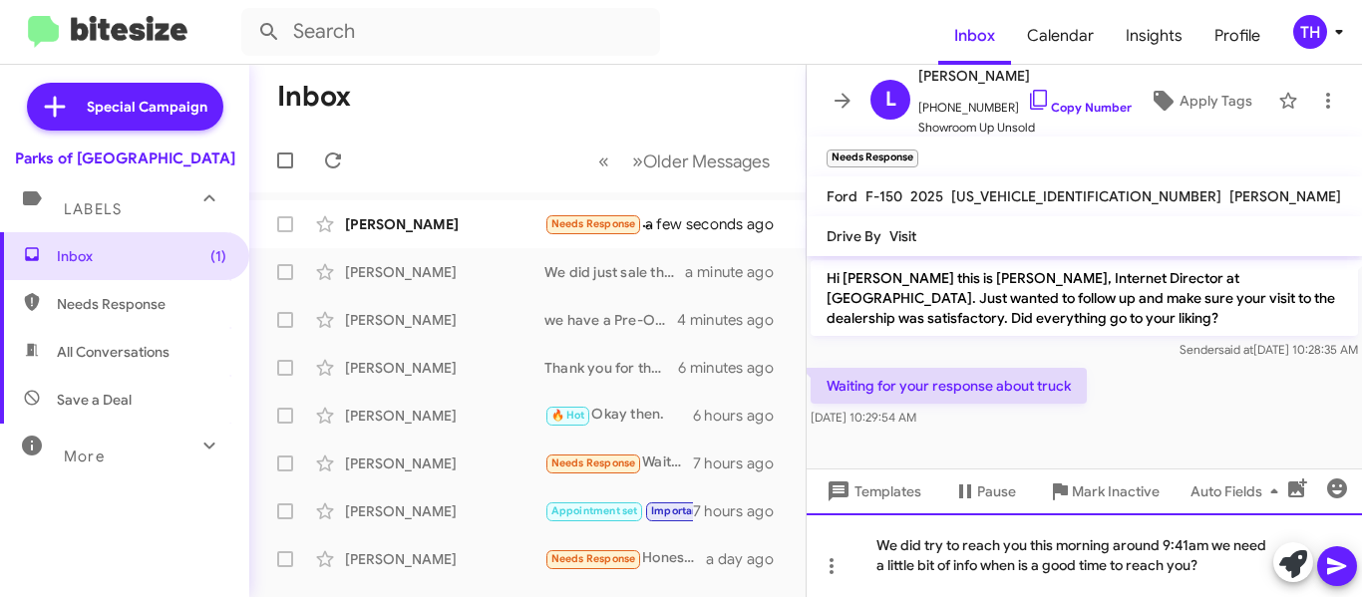
click at [1220, 573] on div "We did try to reach you this morning around 9:41am we need a little bit of info…" at bounding box center [1084, 555] width 555 height 84
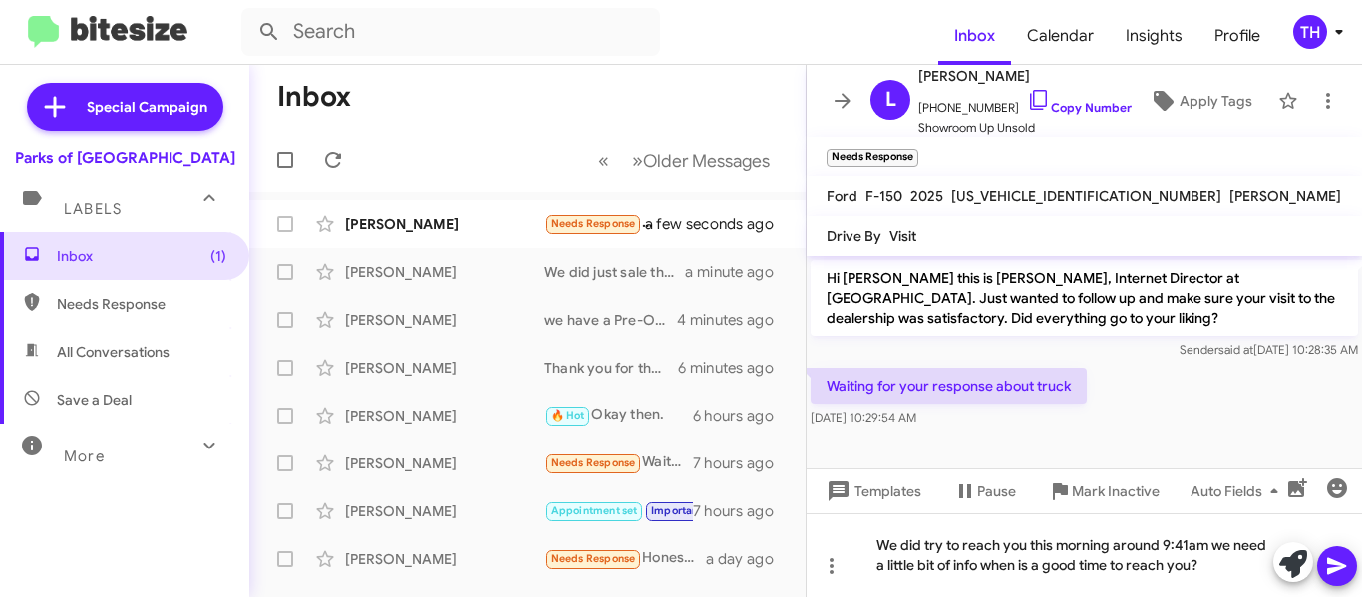
click at [1325, 568] on icon at bounding box center [1337, 566] width 24 height 24
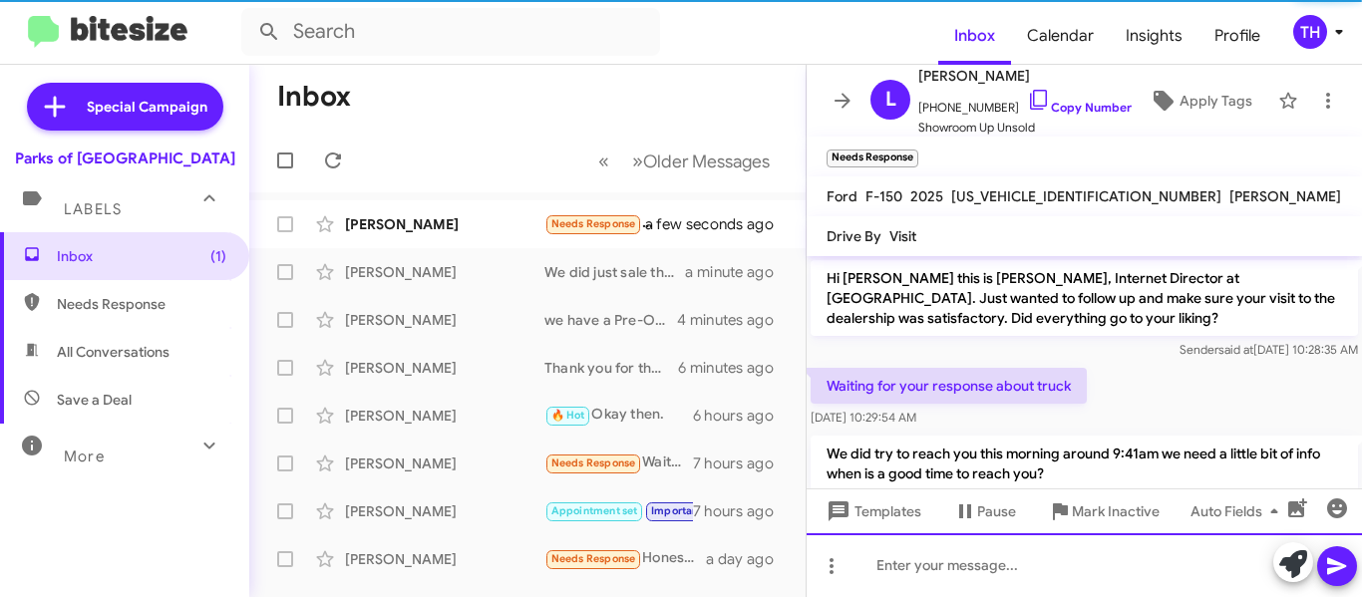
scroll to position [51, 0]
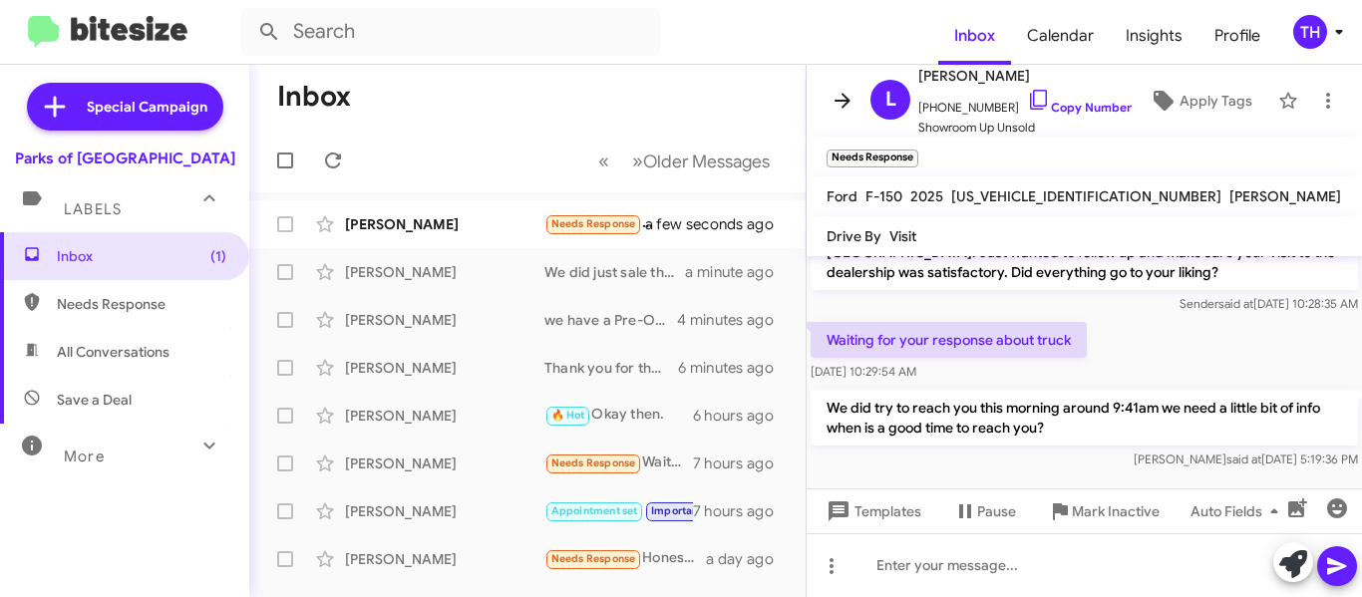
click at [852, 98] on icon at bounding box center [843, 101] width 24 height 24
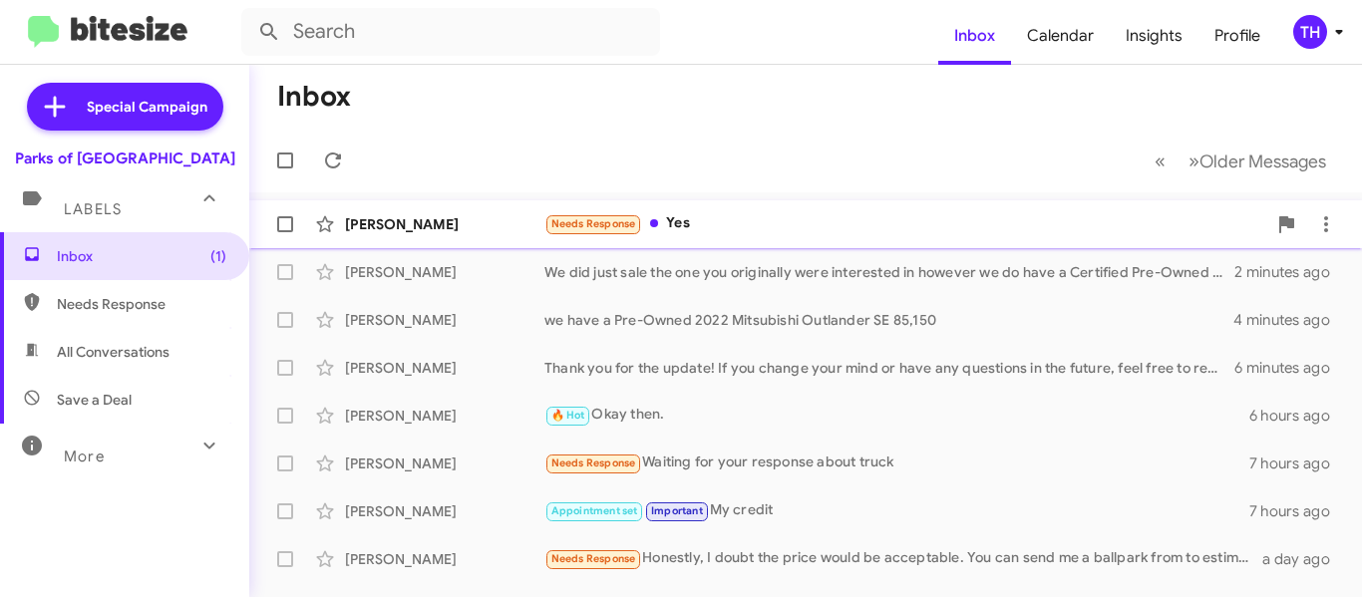
click at [757, 230] on div "Needs Response Yes" at bounding box center [905, 223] width 722 height 23
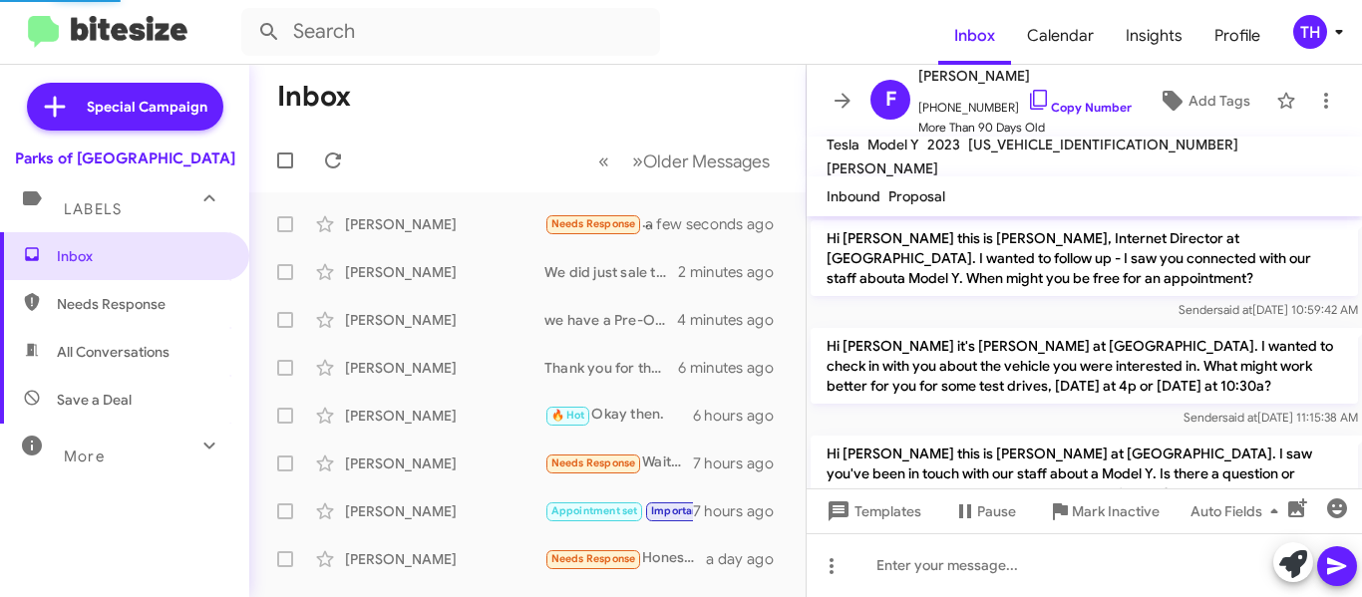
scroll to position [213, 0]
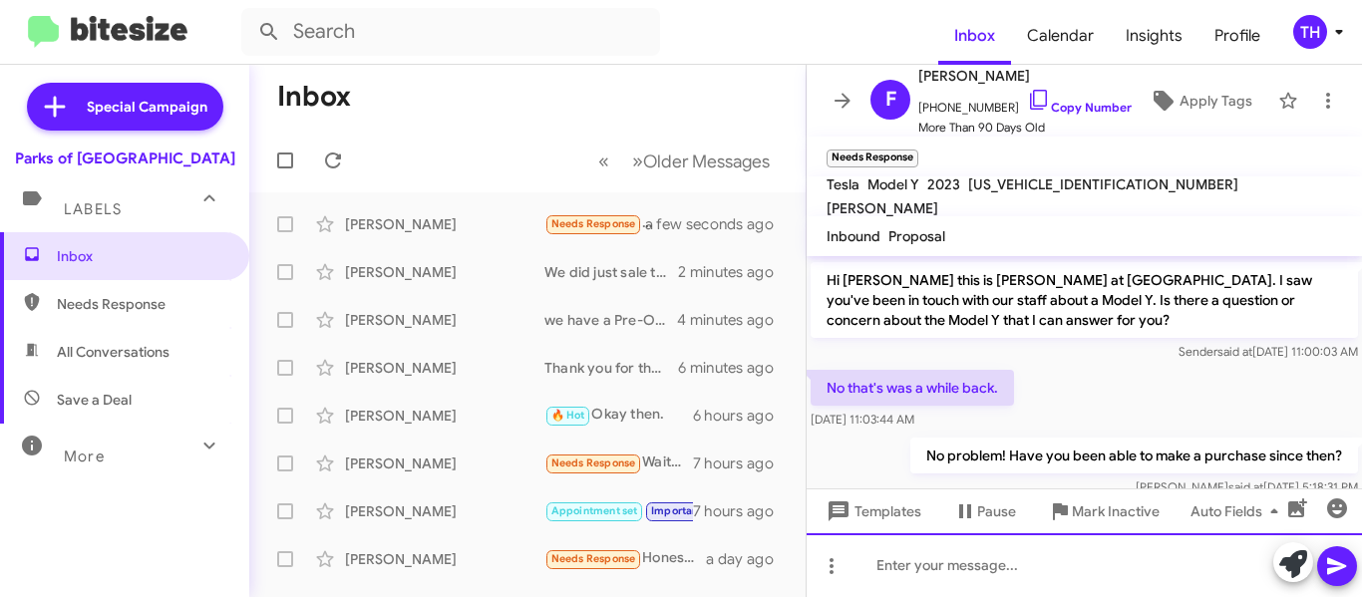
click at [998, 567] on div at bounding box center [1084, 565] width 555 height 64
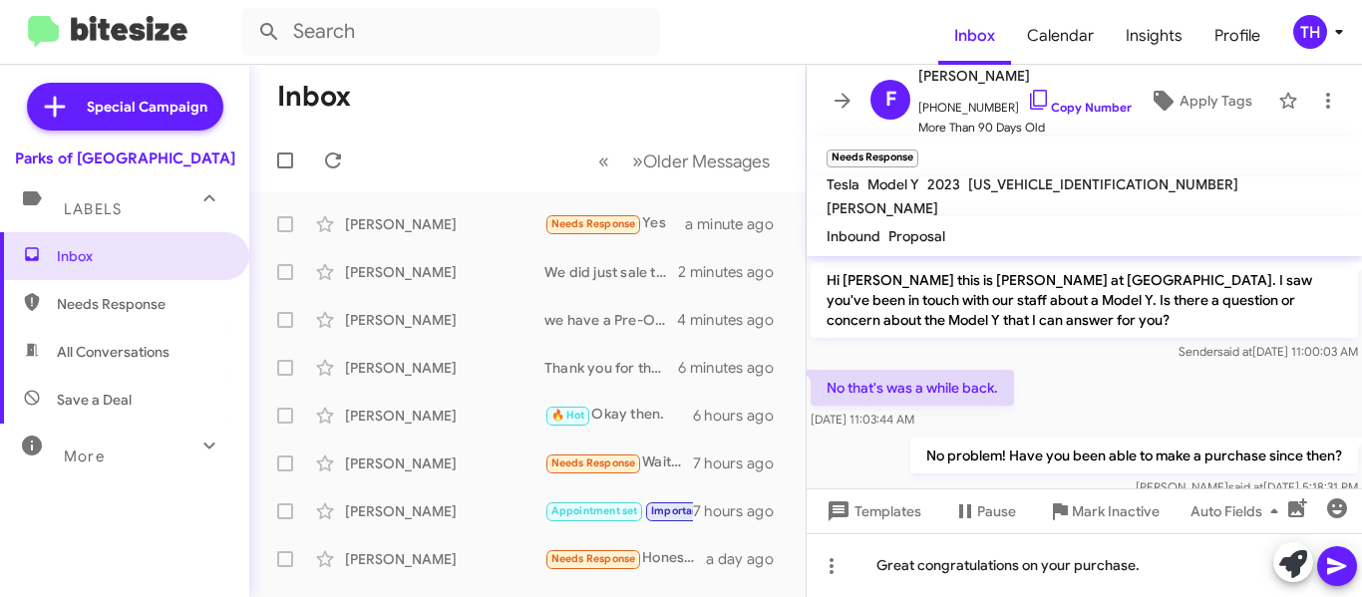
click at [1335, 573] on icon at bounding box center [1337, 566] width 24 height 24
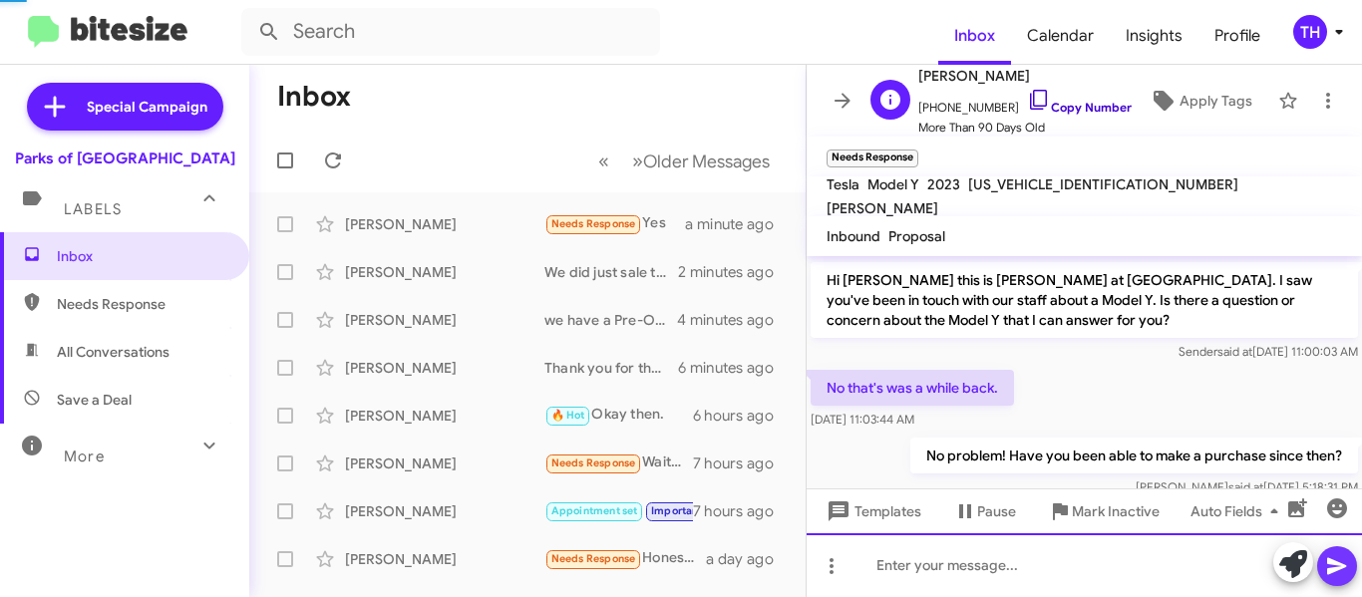
scroll to position [0, 0]
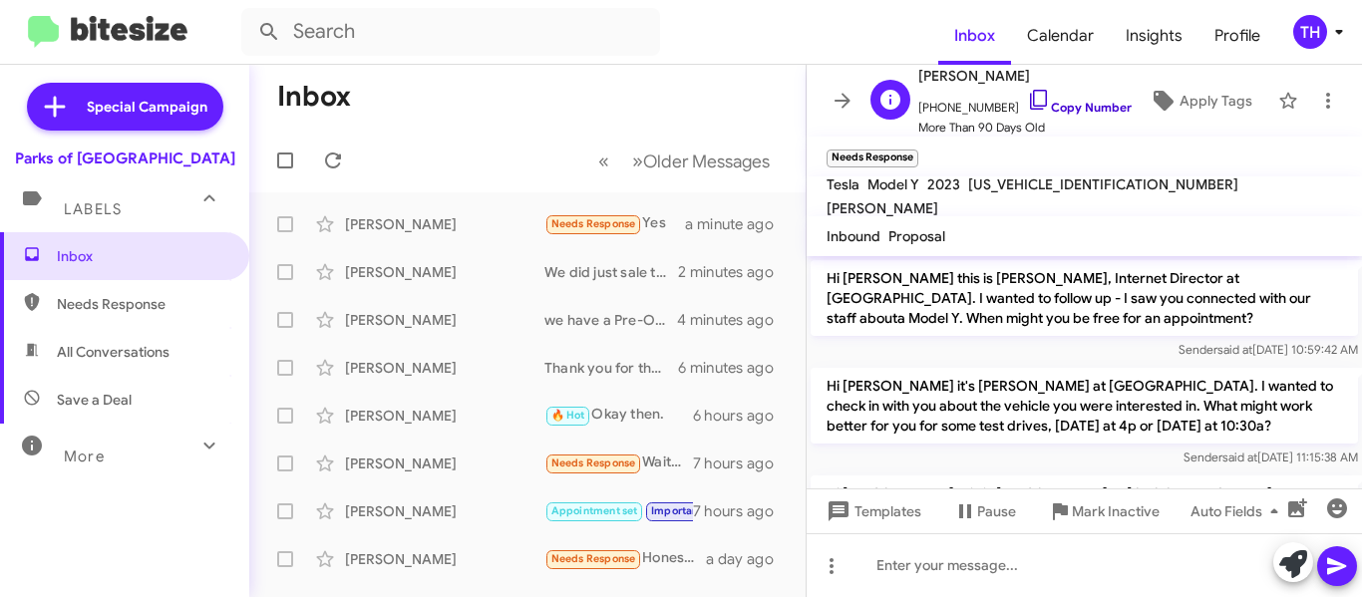
click at [1029, 94] on icon at bounding box center [1039, 100] width 24 height 24
click at [836, 112] on icon at bounding box center [843, 101] width 24 height 24
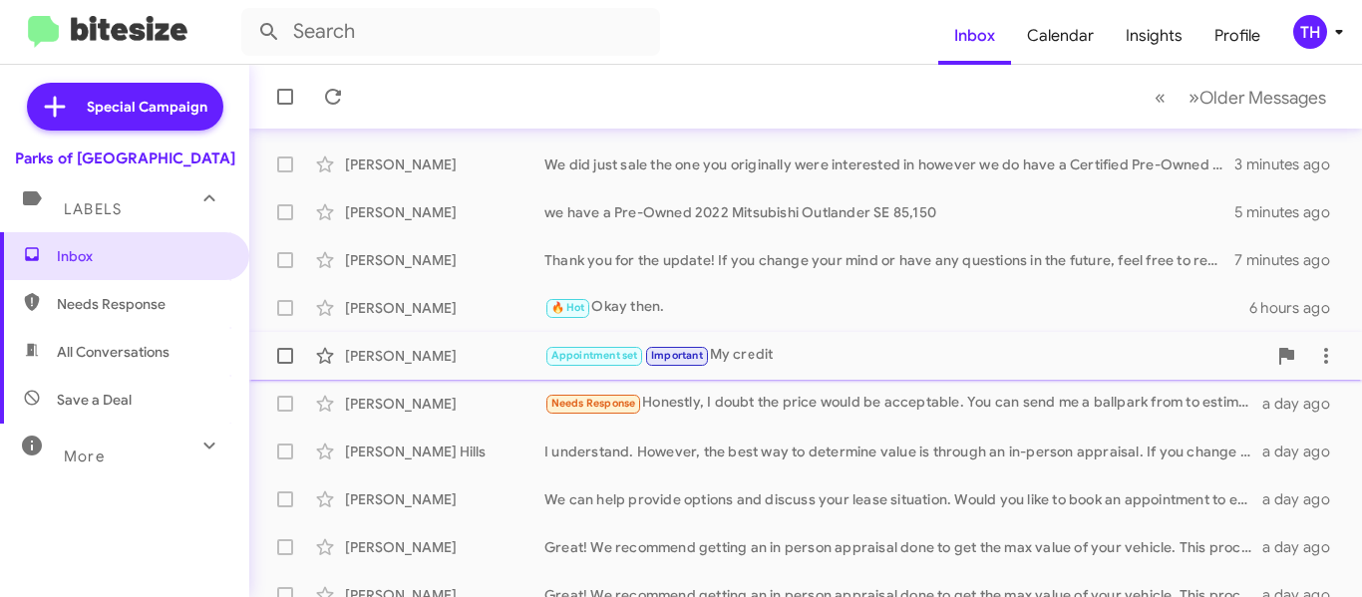
scroll to position [199, 0]
